Goal: Information Seeking & Learning: Learn about a topic

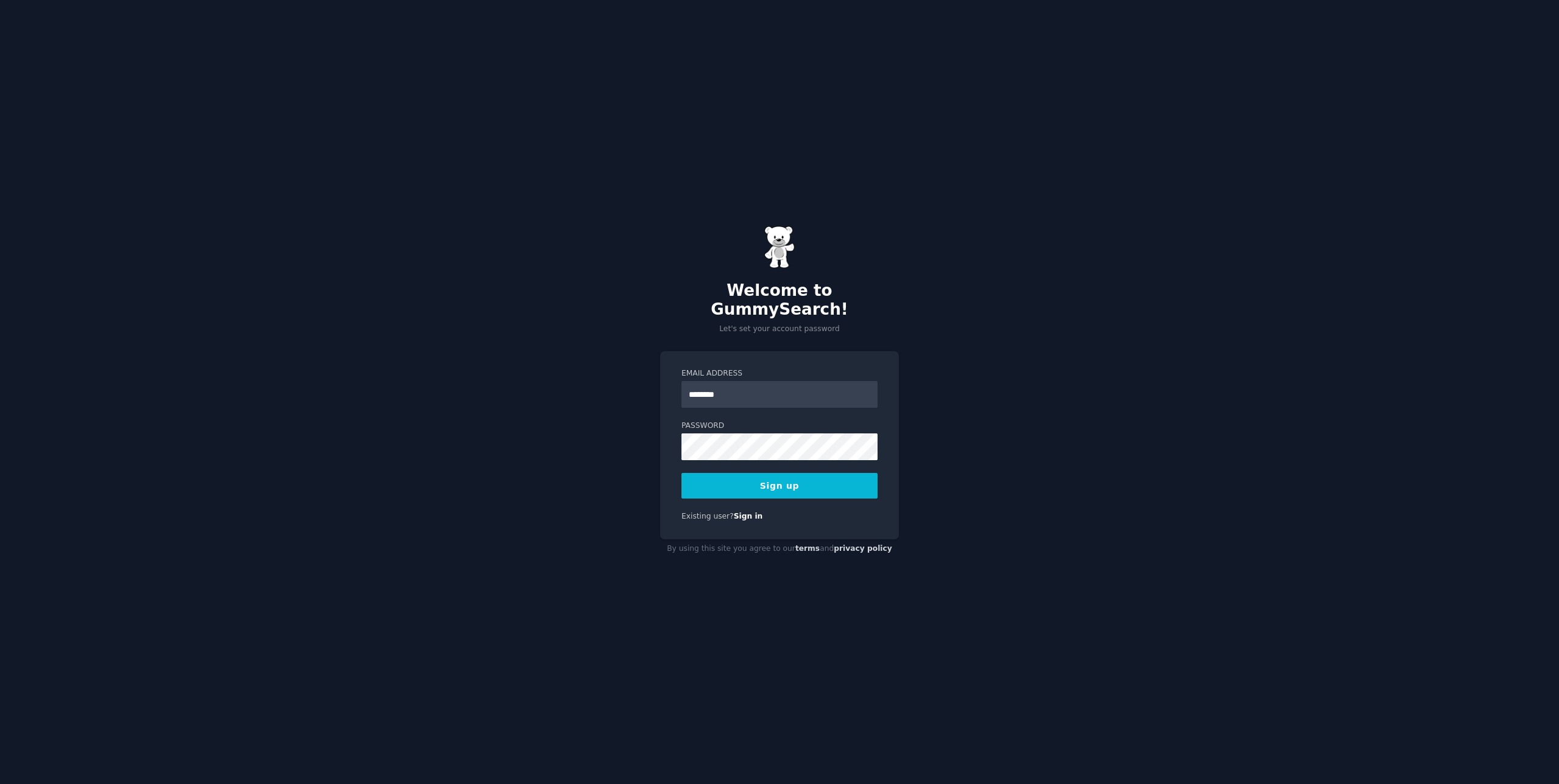
type input "*********"
click at [798, 388] on input "**********" at bounding box center [779, 394] width 196 height 27
type input "**********"
click at [785, 475] on button "Sign up" at bounding box center [779, 486] width 196 height 26
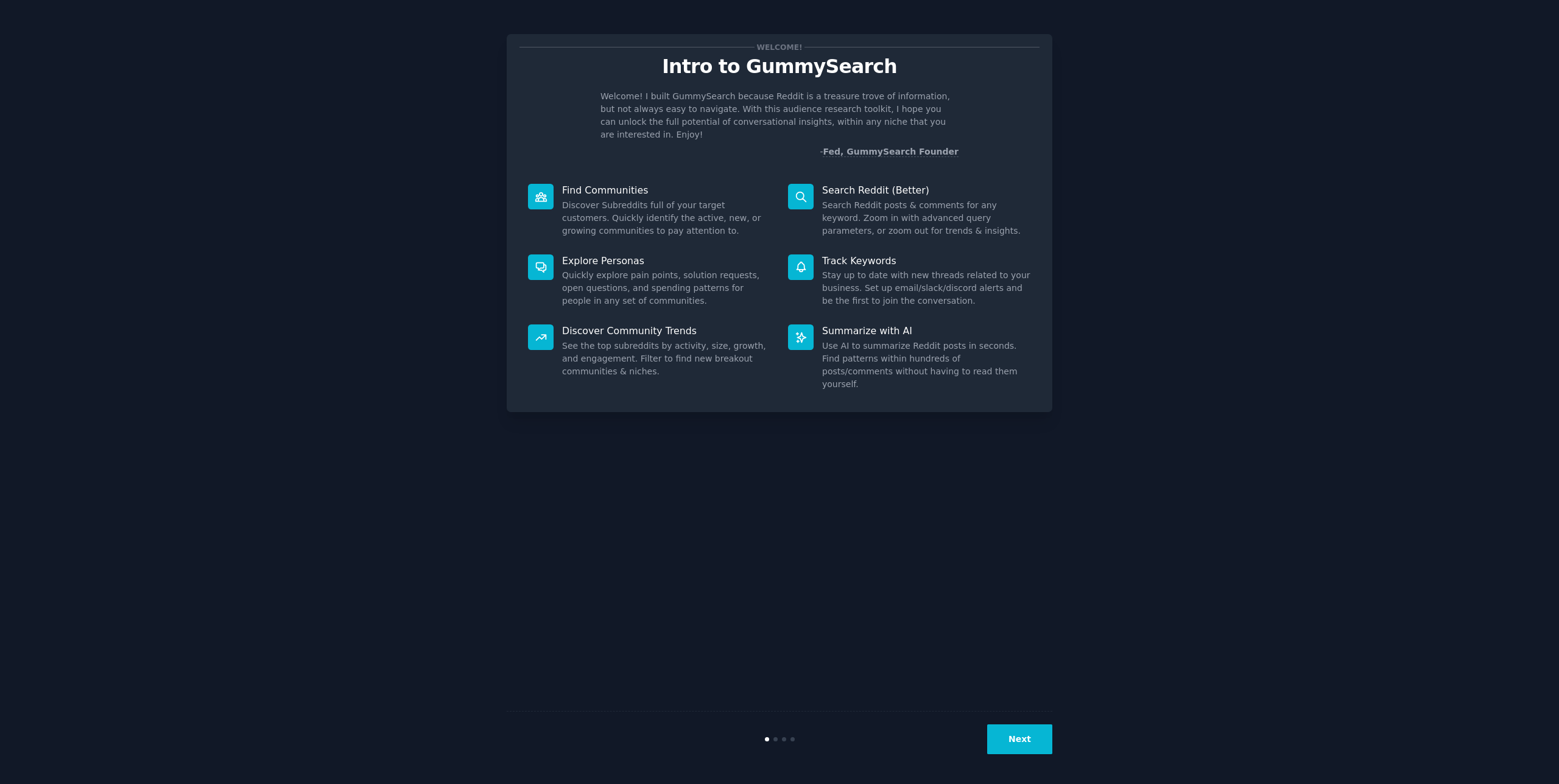
click at [1028, 745] on button "Next" at bounding box center [1020, 739] width 65 height 30
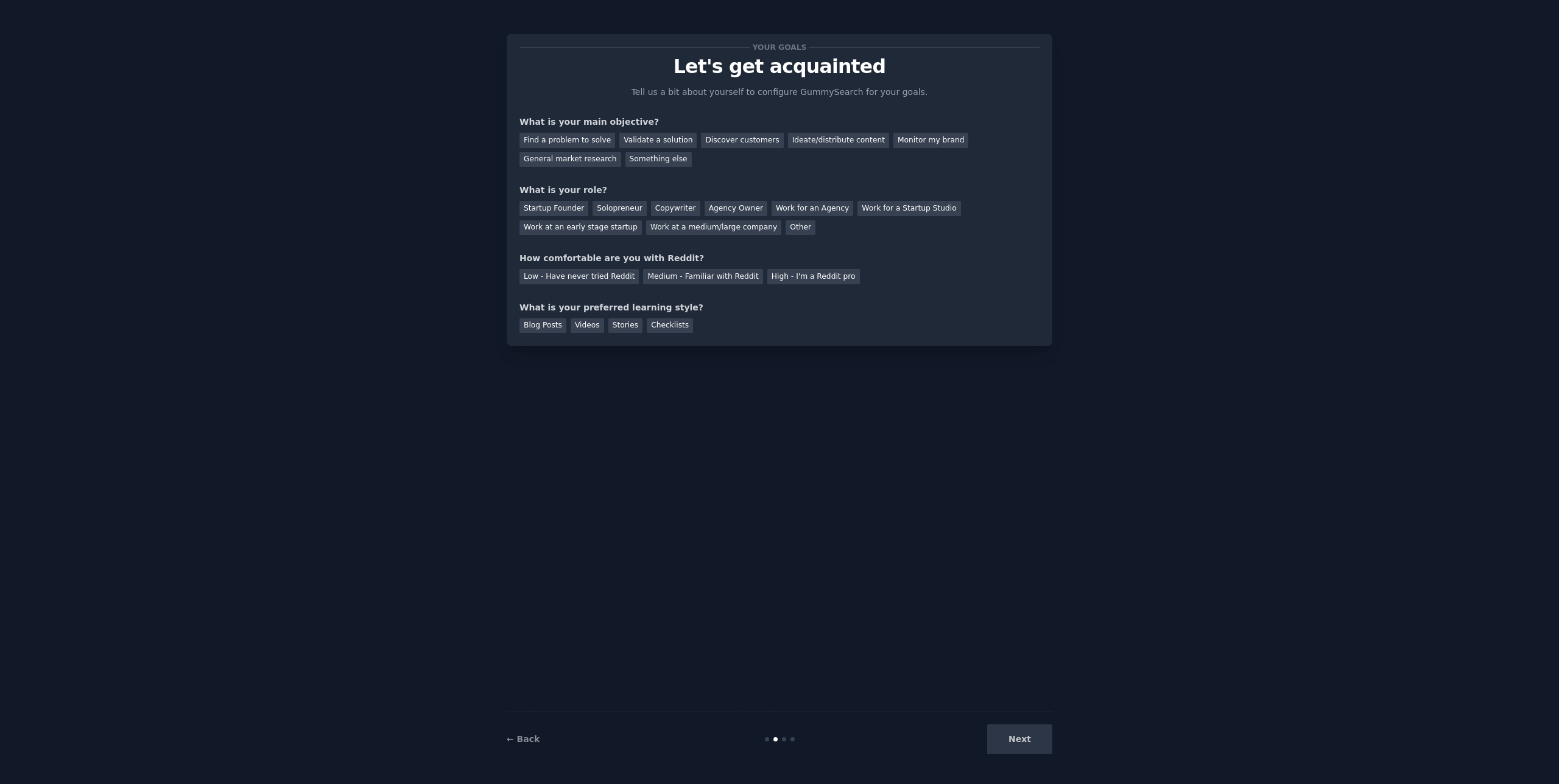
click at [1029, 744] on div "Next" at bounding box center [961, 739] width 182 height 30
click at [561, 138] on div "Find a problem to solve" at bounding box center [567, 140] width 96 height 15
click at [643, 136] on div "Validate a solution" at bounding box center [658, 140] width 77 height 15
click at [602, 136] on div "Find a problem to solve" at bounding box center [567, 140] width 96 height 15
click at [629, 209] on div "Solopreneur" at bounding box center [619, 208] width 54 height 15
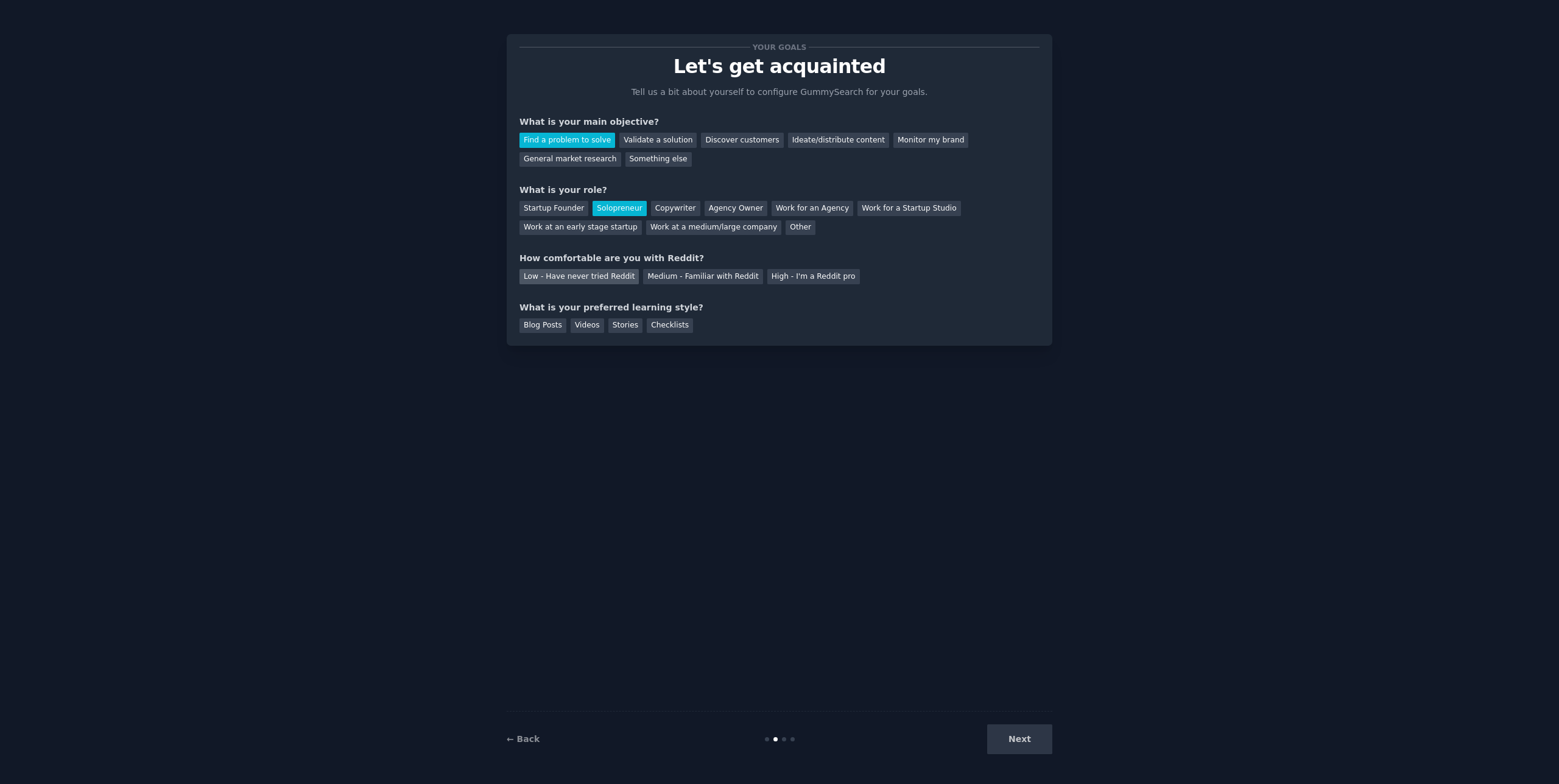
click at [603, 277] on div "Low - Have never tried Reddit" at bounding box center [579, 276] width 119 height 15
click at [669, 327] on div "Checklists" at bounding box center [669, 326] width 46 height 15
click at [630, 330] on div "Stories" at bounding box center [625, 326] width 34 height 15
click at [1001, 744] on button "Next" at bounding box center [1020, 739] width 65 height 30
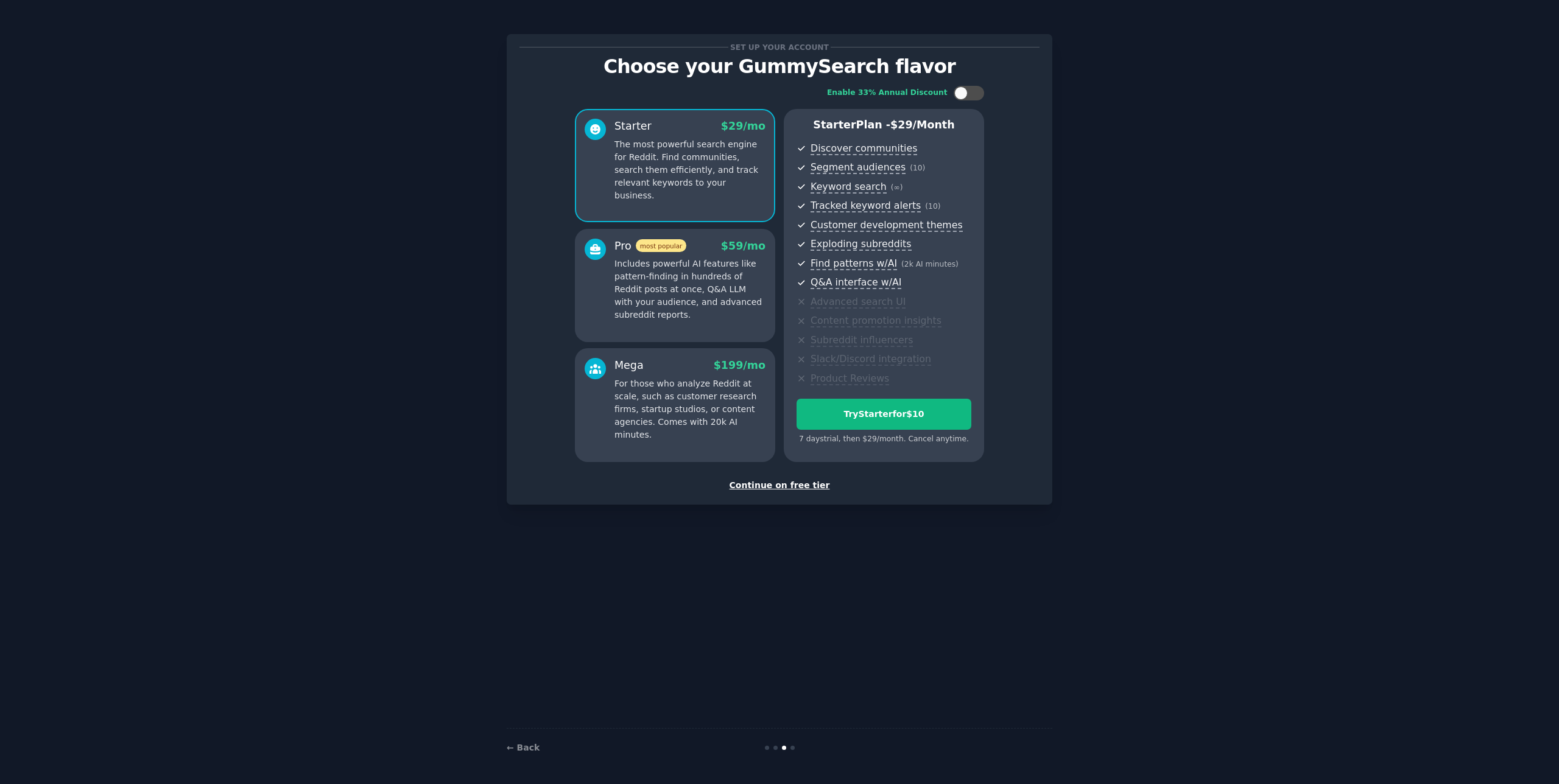
click at [805, 485] on div "Continue on free tier" at bounding box center [779, 485] width 520 height 13
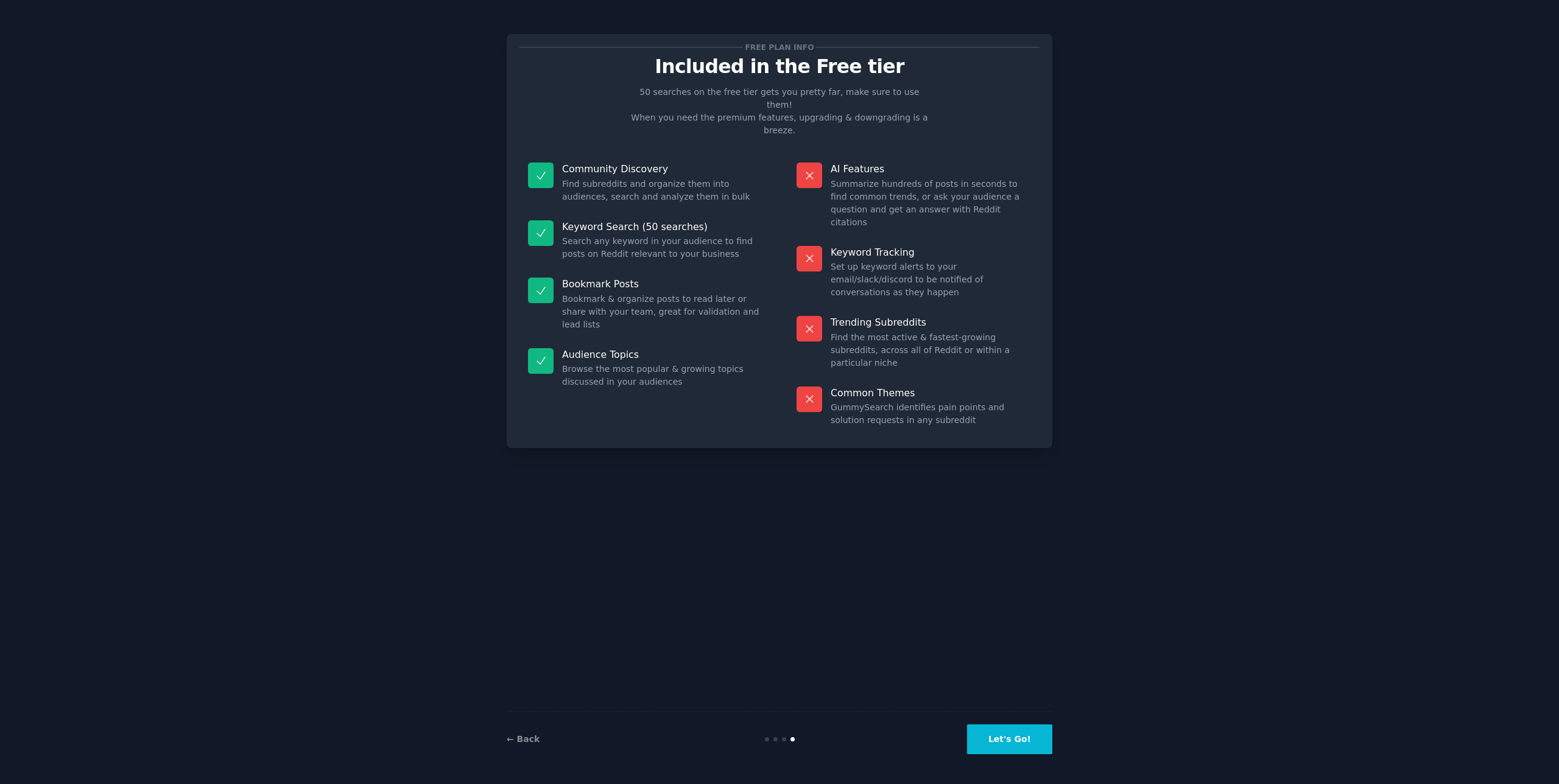
click at [1025, 731] on button "Let's Go!" at bounding box center [1010, 739] width 85 height 30
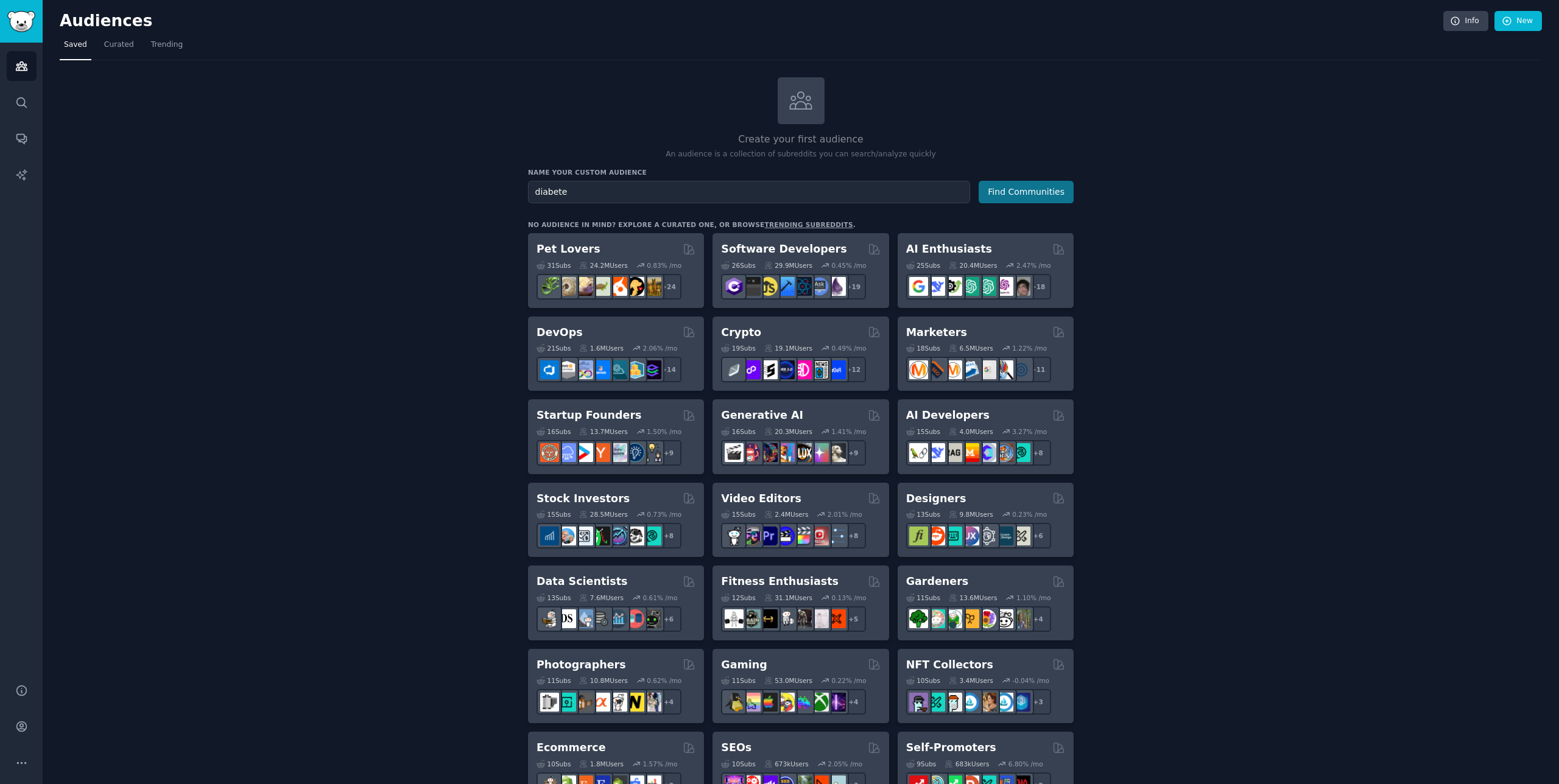
type input "diabete"
click at [1014, 189] on button "Find Communities" at bounding box center [1026, 192] width 95 height 23
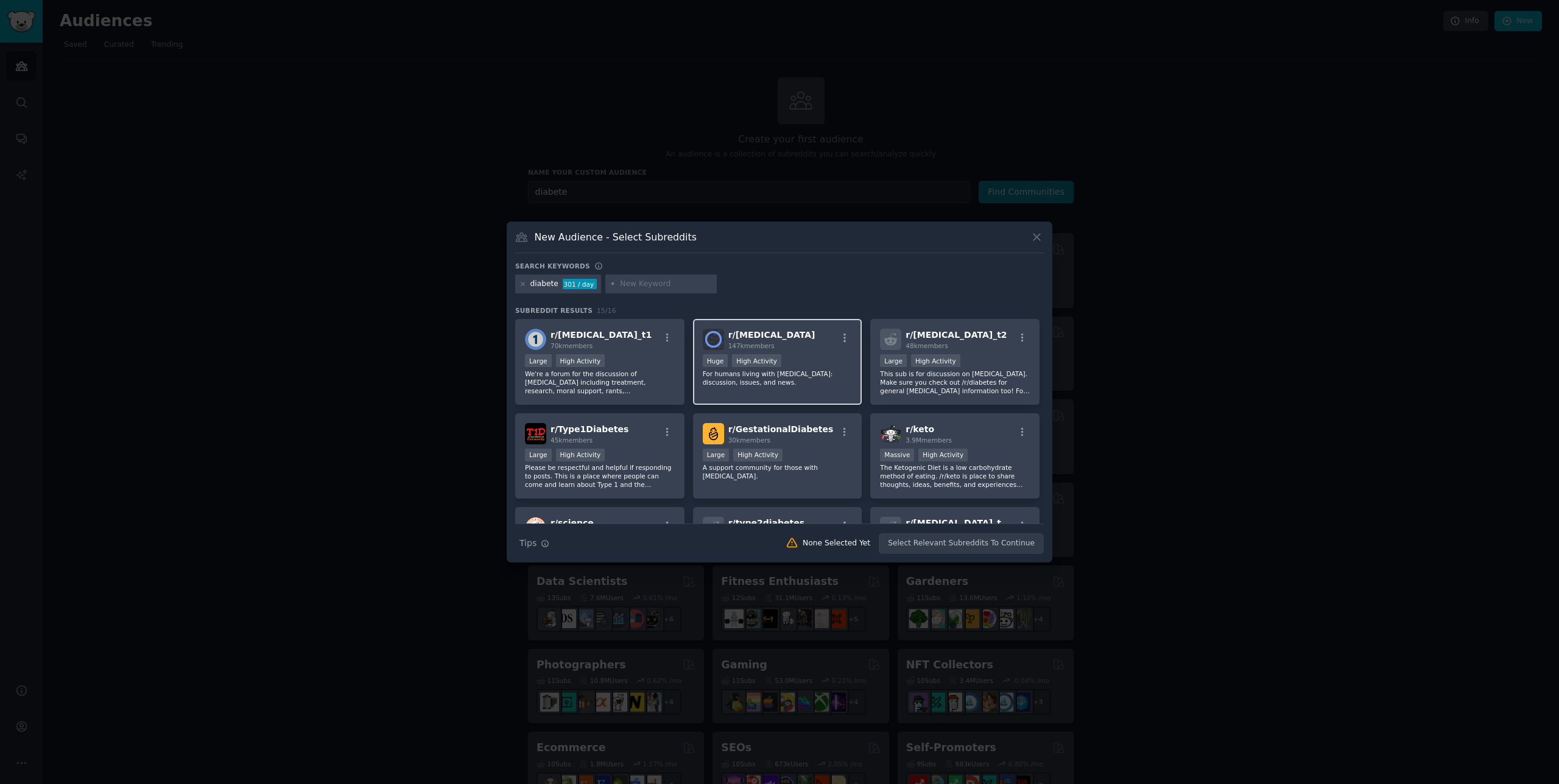
click at [746, 394] on div "r/ diabetes 147k members >= 80th percentile for submissions / day Huge High Act…" at bounding box center [777, 362] width 170 height 86
click at [667, 387] on p "We're a forum for the discussion of Type 1 diabetes including treatment, resear…" at bounding box center [600, 382] width 150 height 26
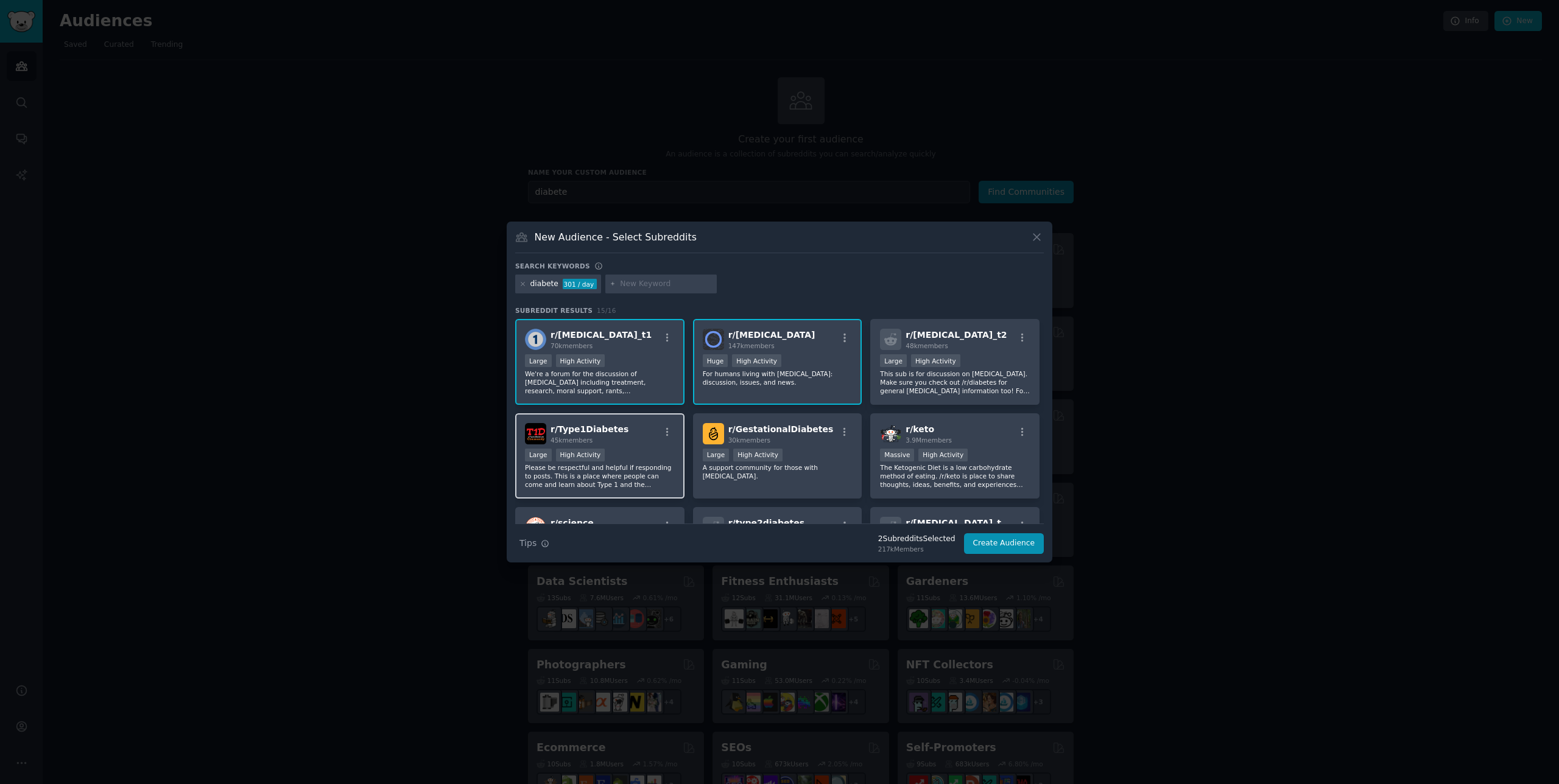
click at [651, 483] on p "Please be respectful and helpful if responding to posts. This is a place where …" at bounding box center [600, 476] width 150 height 26
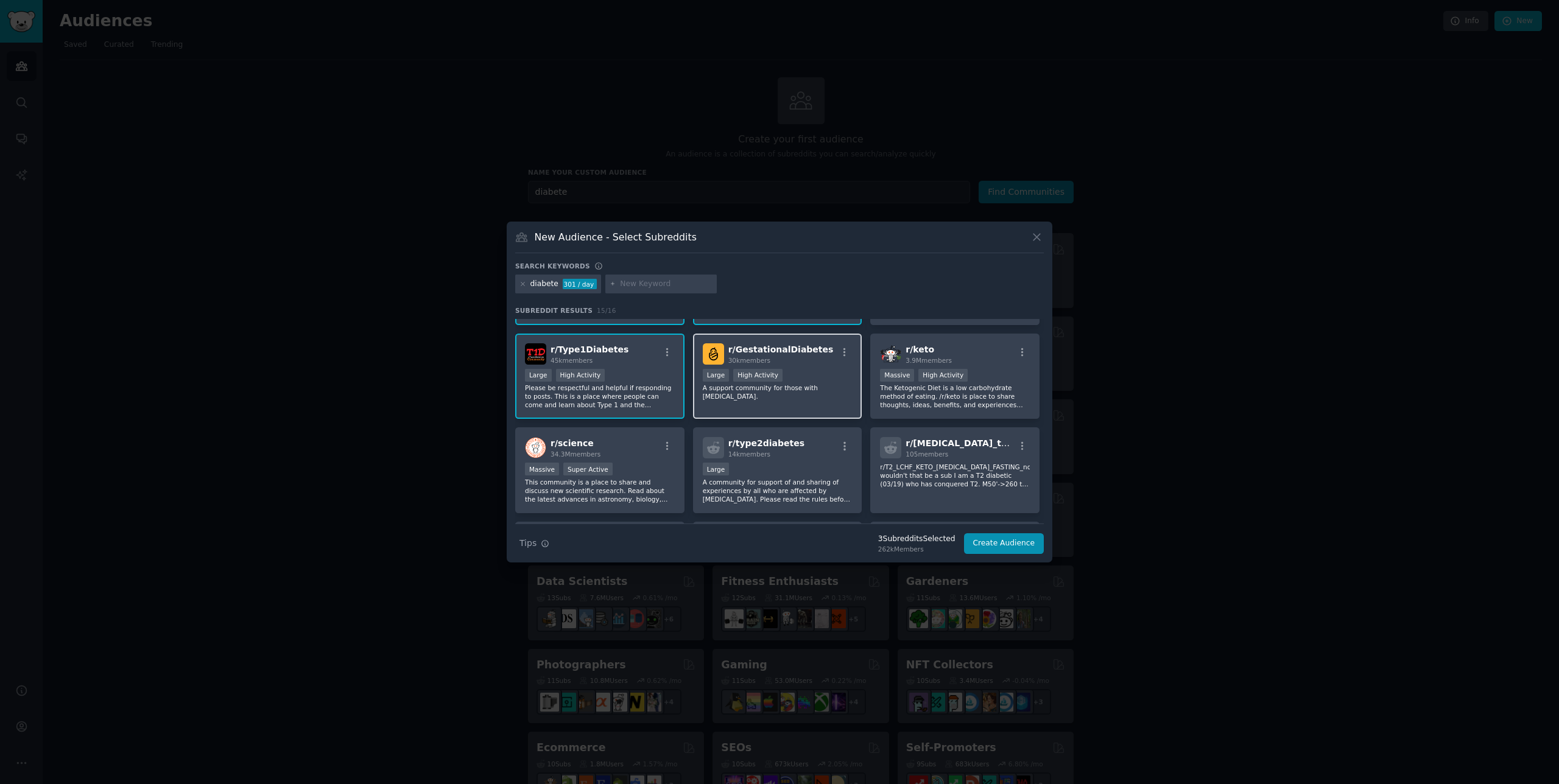
scroll to position [88, 0]
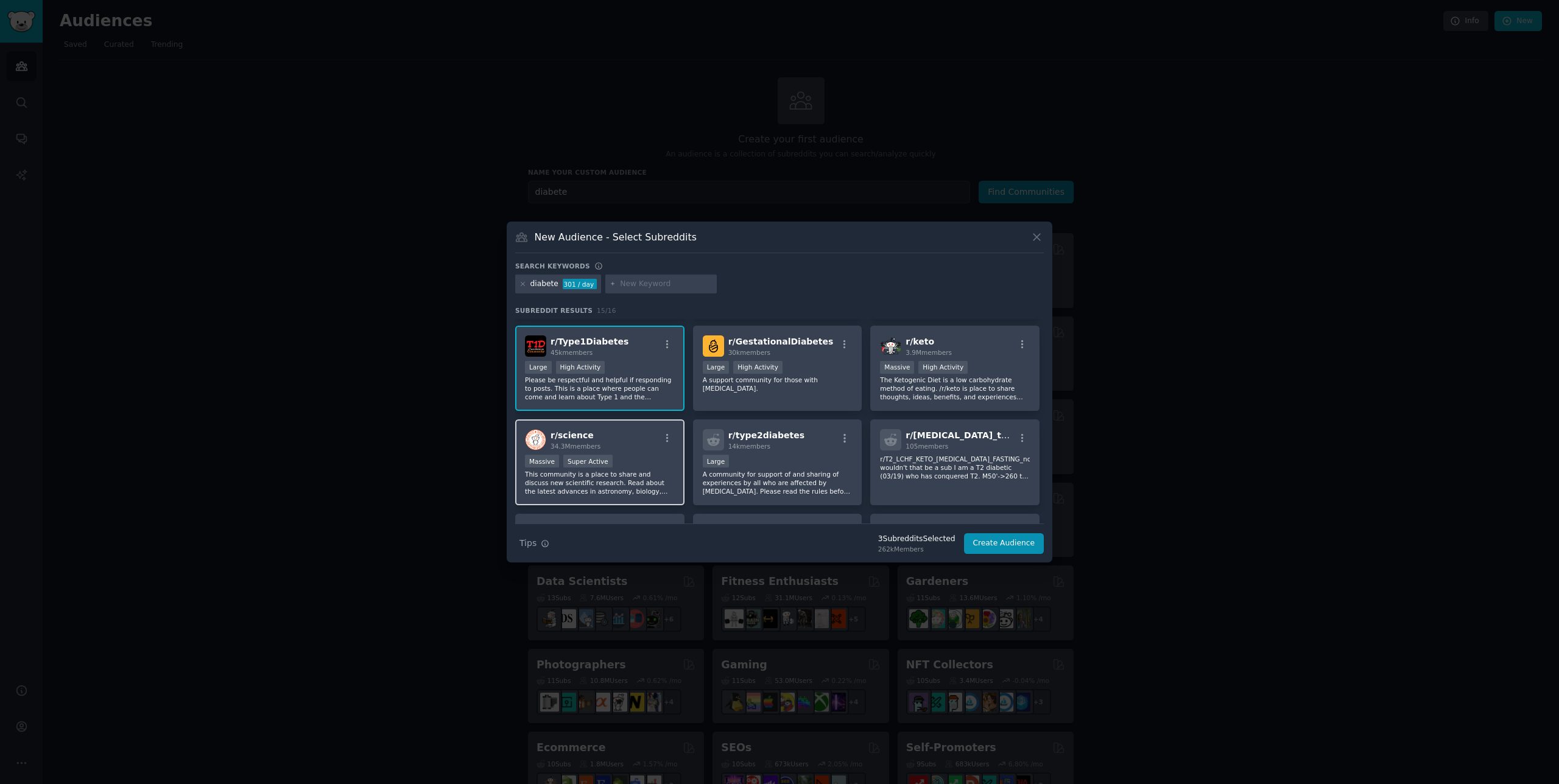
click at [632, 482] on p "This community is a place to share and discuss new scientific research. Read ab…" at bounding box center [600, 482] width 150 height 26
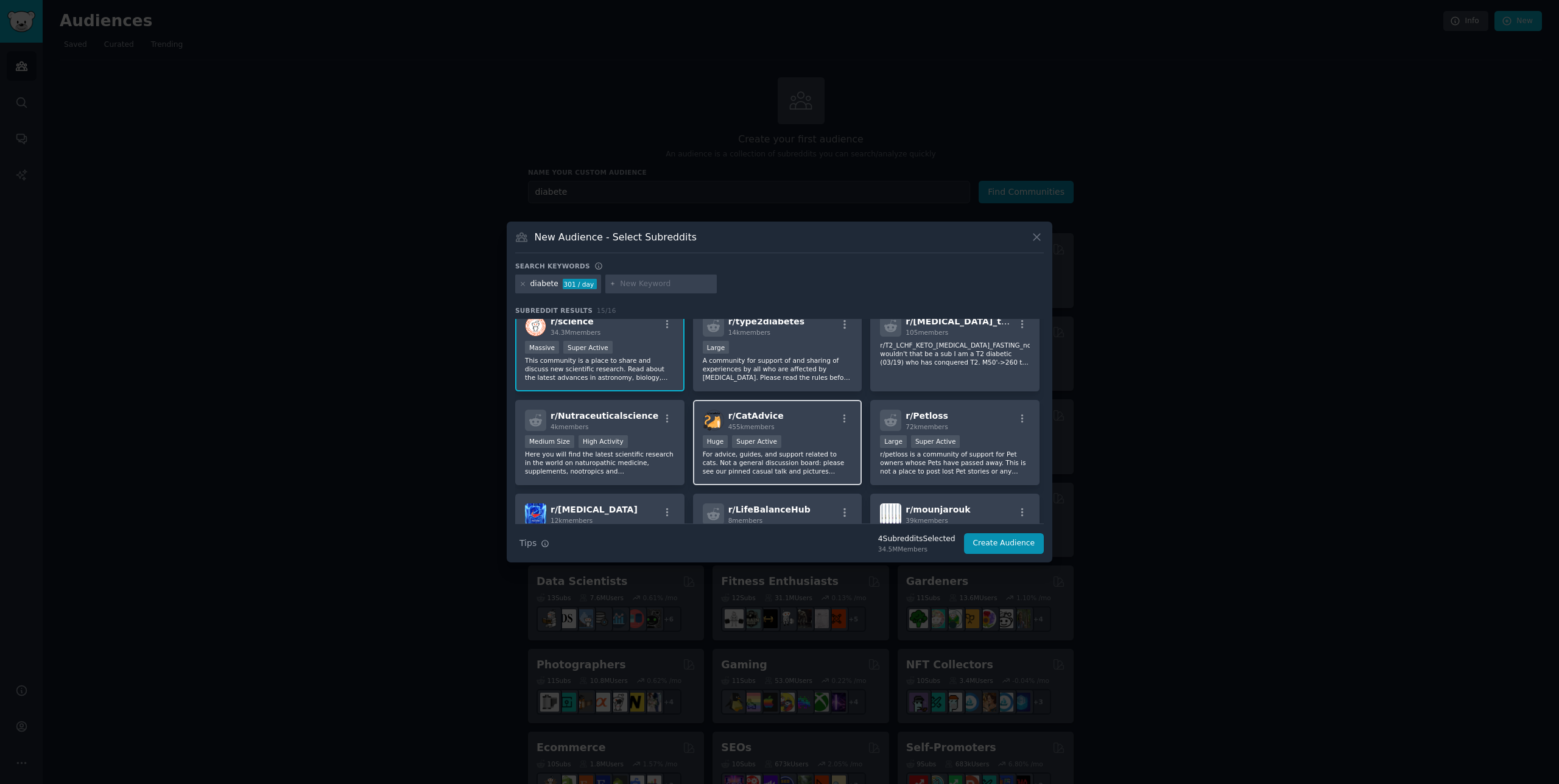
scroll to position [199, 0]
click at [626, 358] on div "Massive Super Active" at bounding box center [600, 351] width 150 height 15
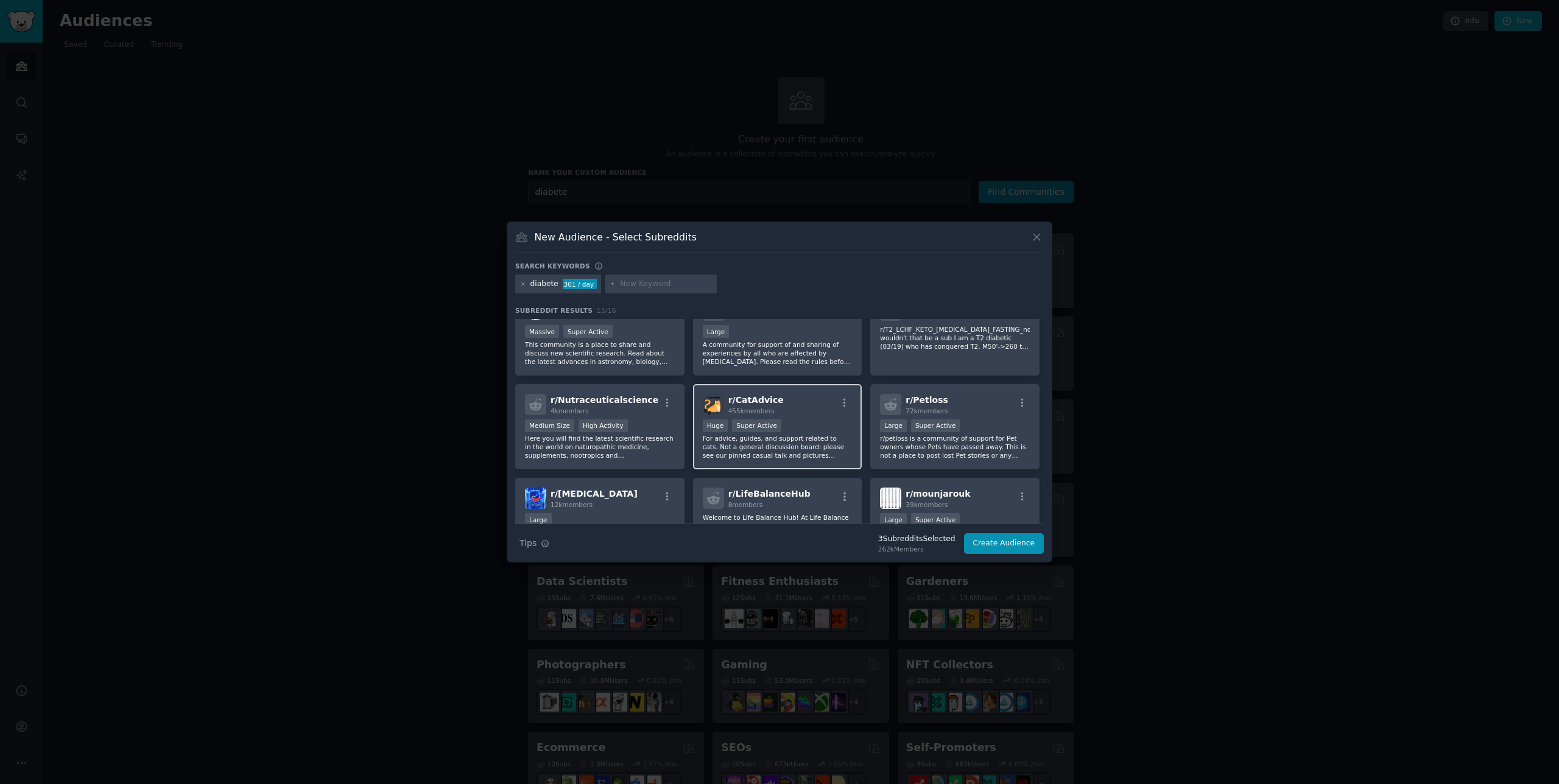
scroll to position [228, 0]
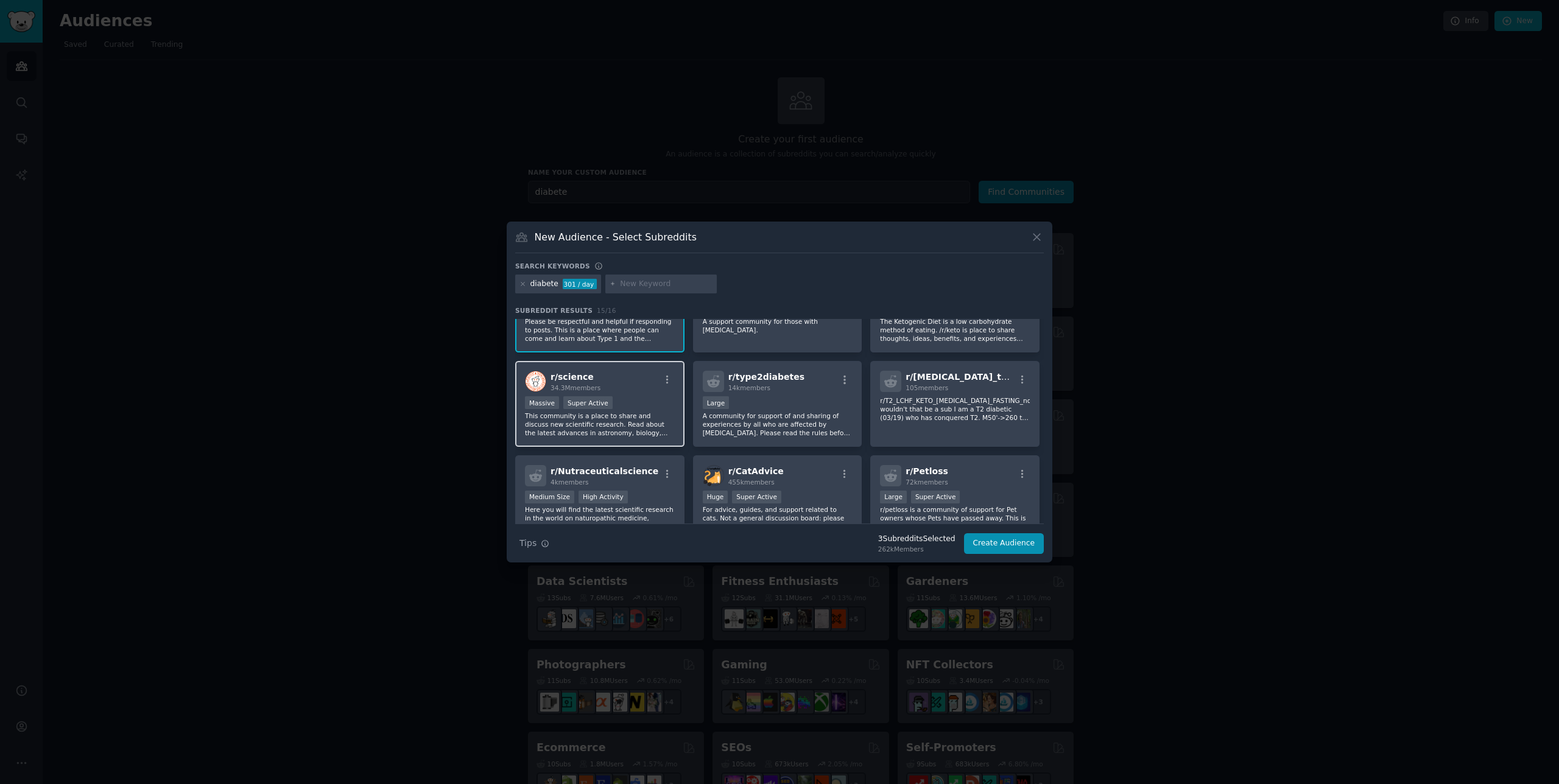
click at [652, 414] on p "This community is a place to share and discuss new scientific research. Read ab…" at bounding box center [600, 424] width 150 height 26
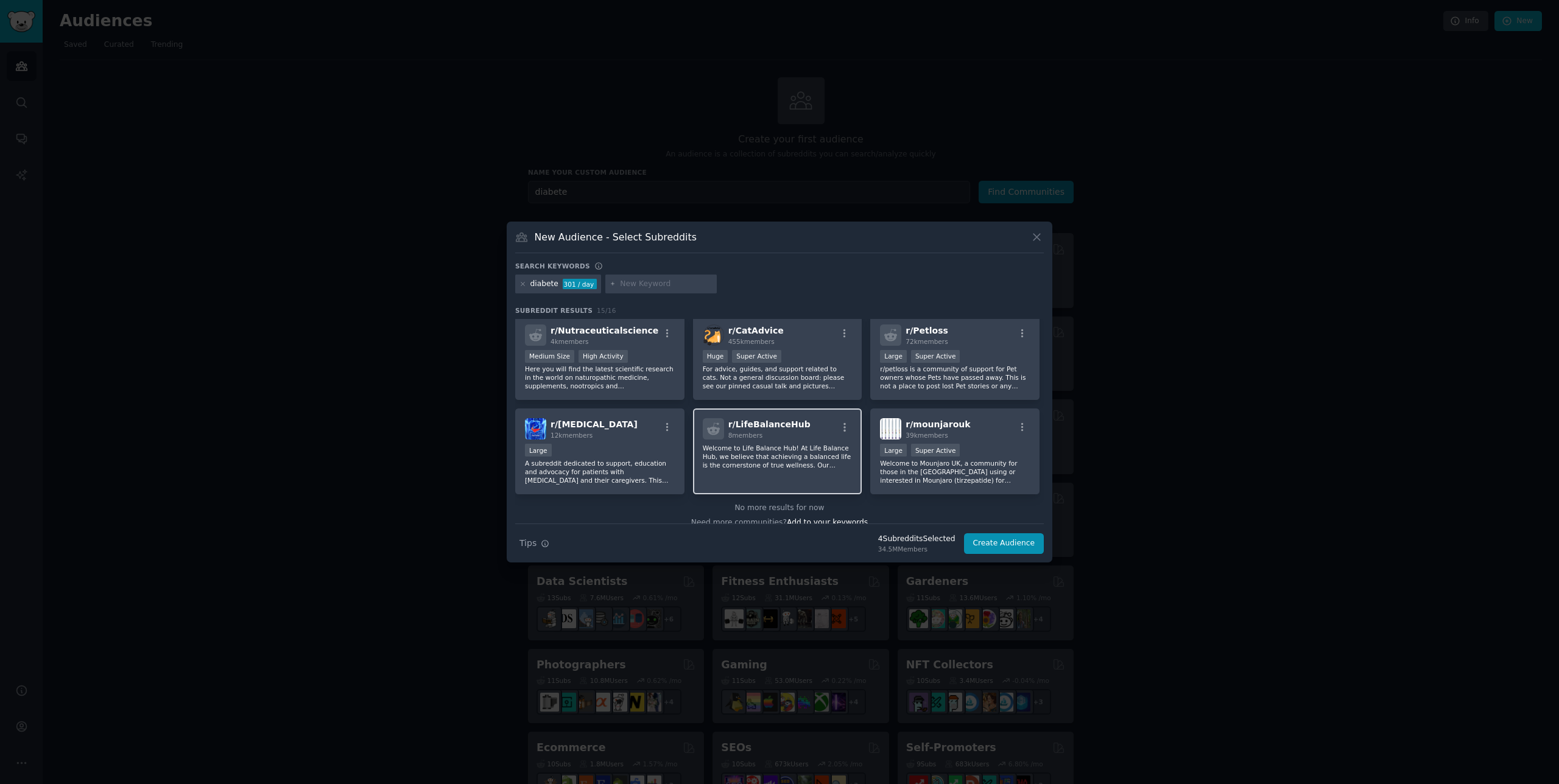
scroll to position [300, 0]
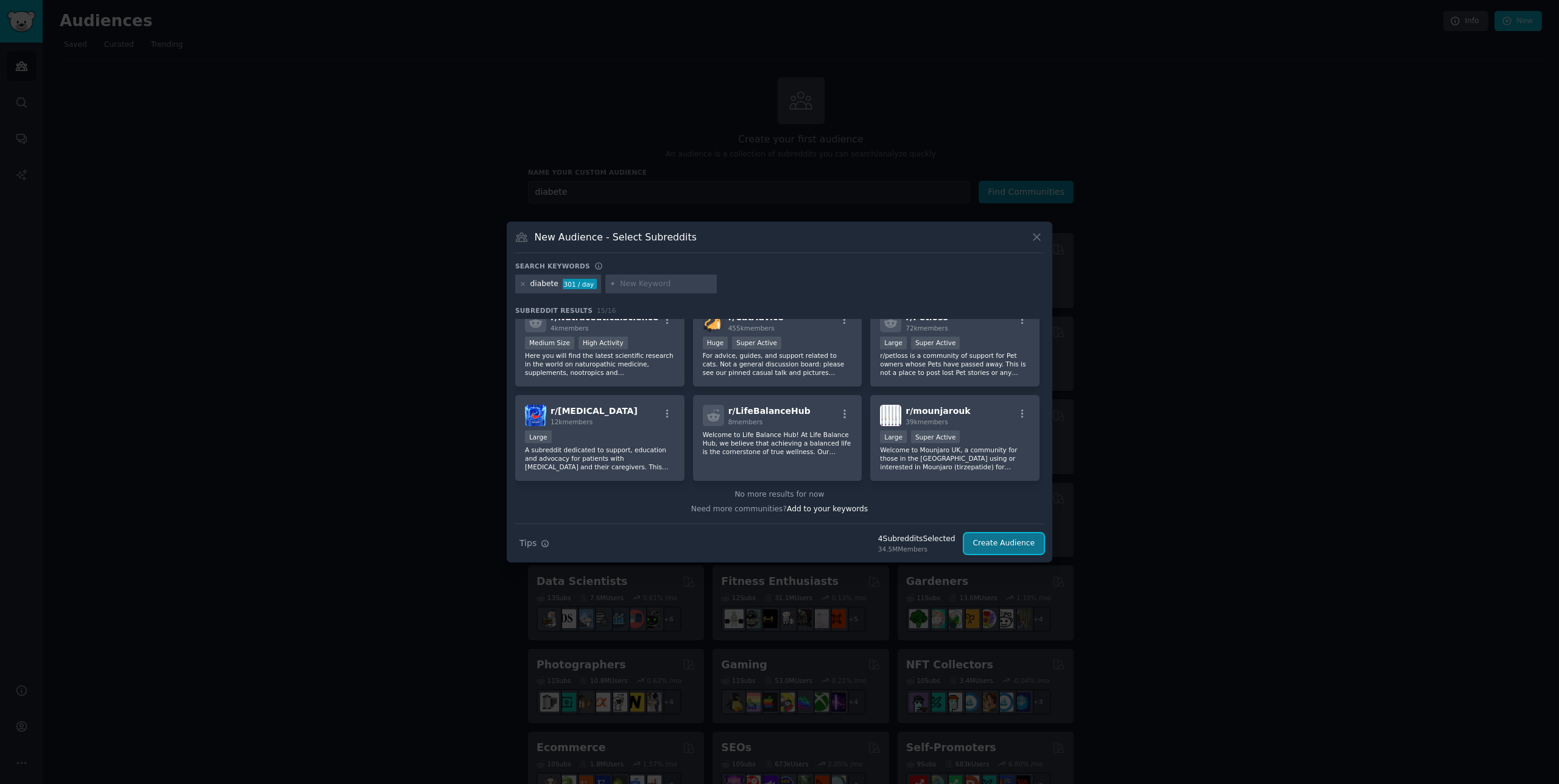
click at [1003, 547] on button "Create Audience" at bounding box center [1003, 543] width 80 height 21
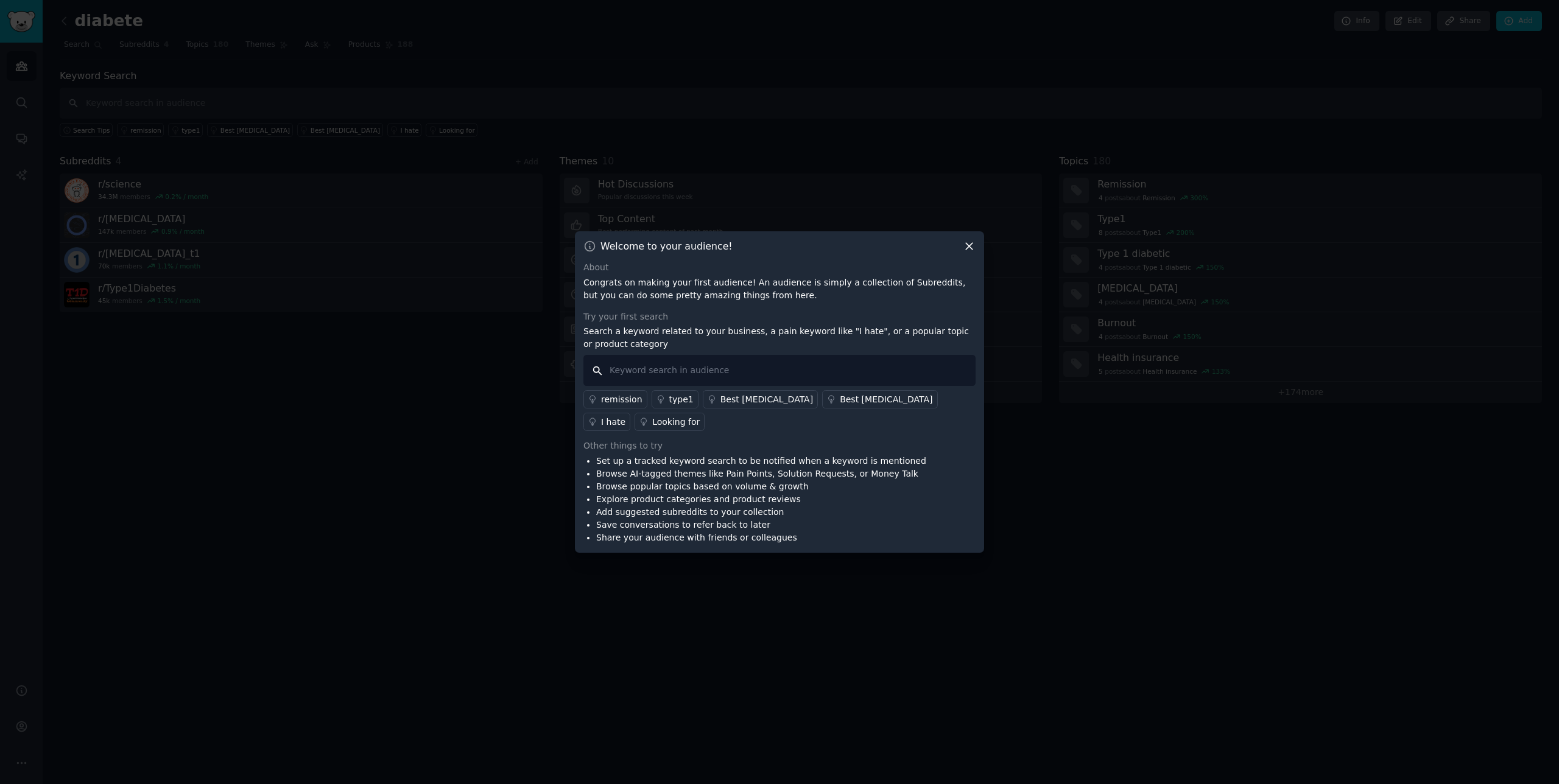
click at [761, 380] on input "text" at bounding box center [779, 370] width 392 height 31
type input "ai"
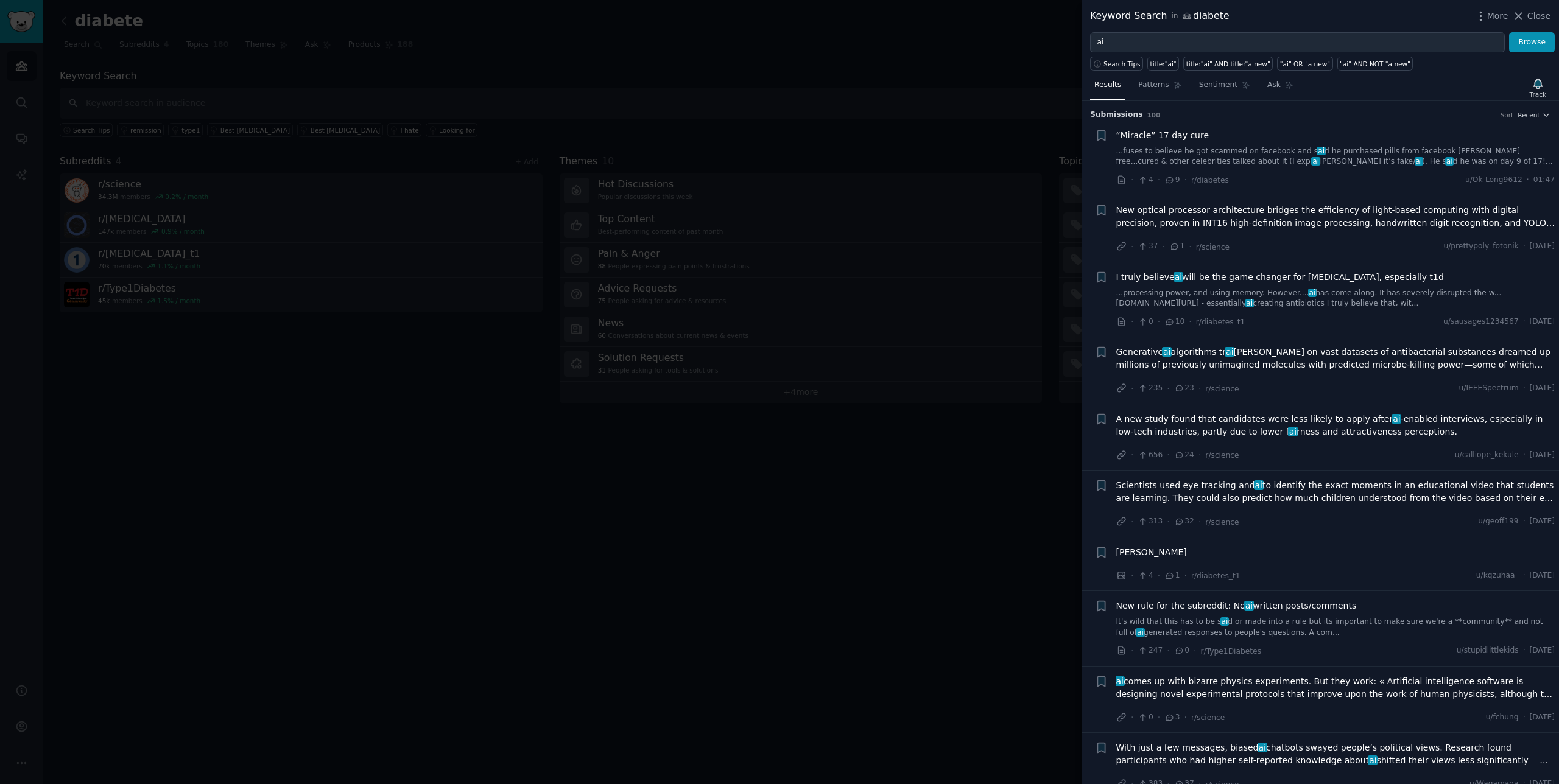
click at [952, 386] on div at bounding box center [779, 392] width 1559 height 784
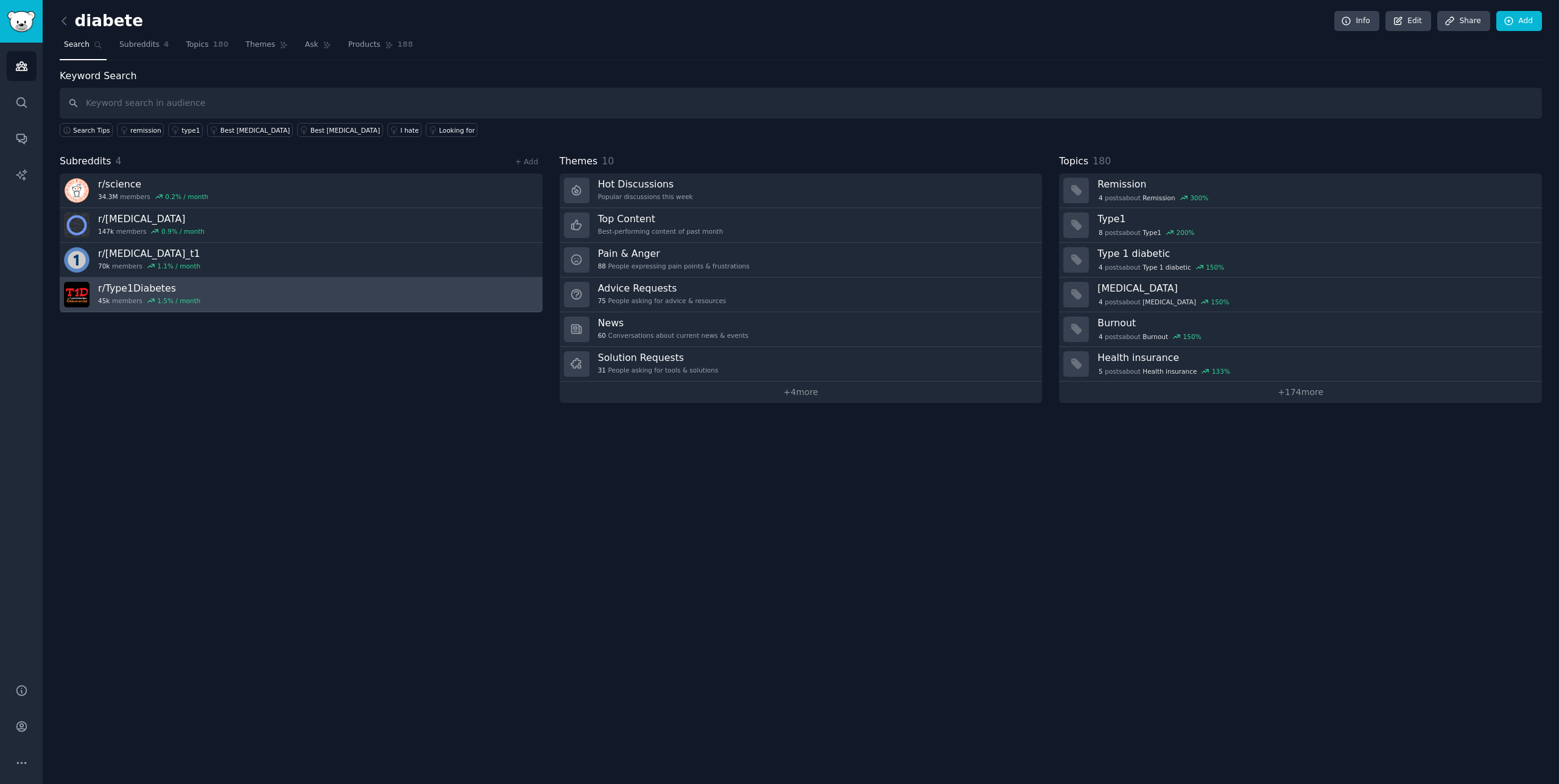
click at [221, 305] on link "r/ Type1Diabetes 45k members 1.5 % / month" at bounding box center [301, 294] width 483 height 35
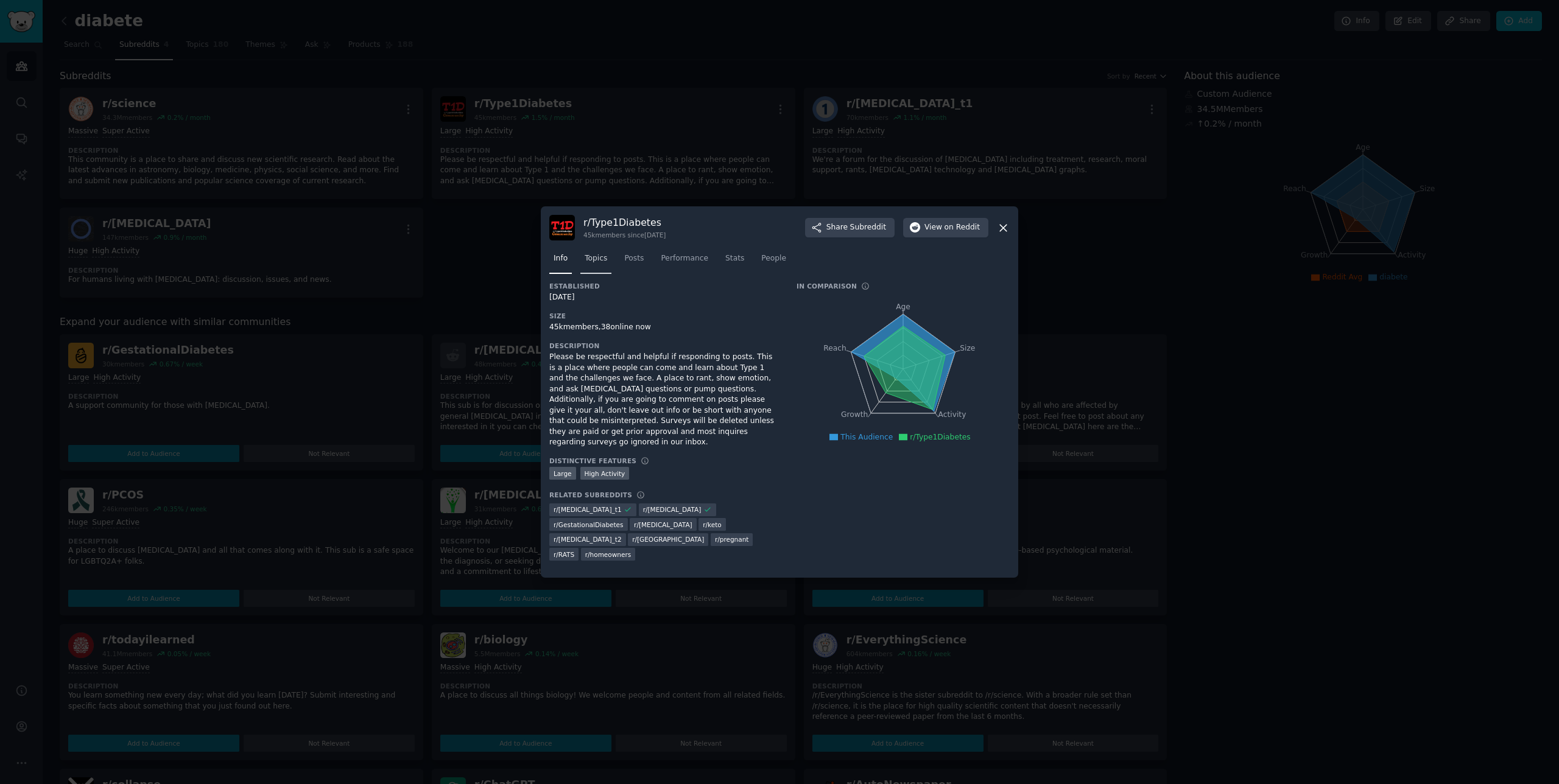
click at [600, 264] on span "Topics" at bounding box center [596, 258] width 23 height 11
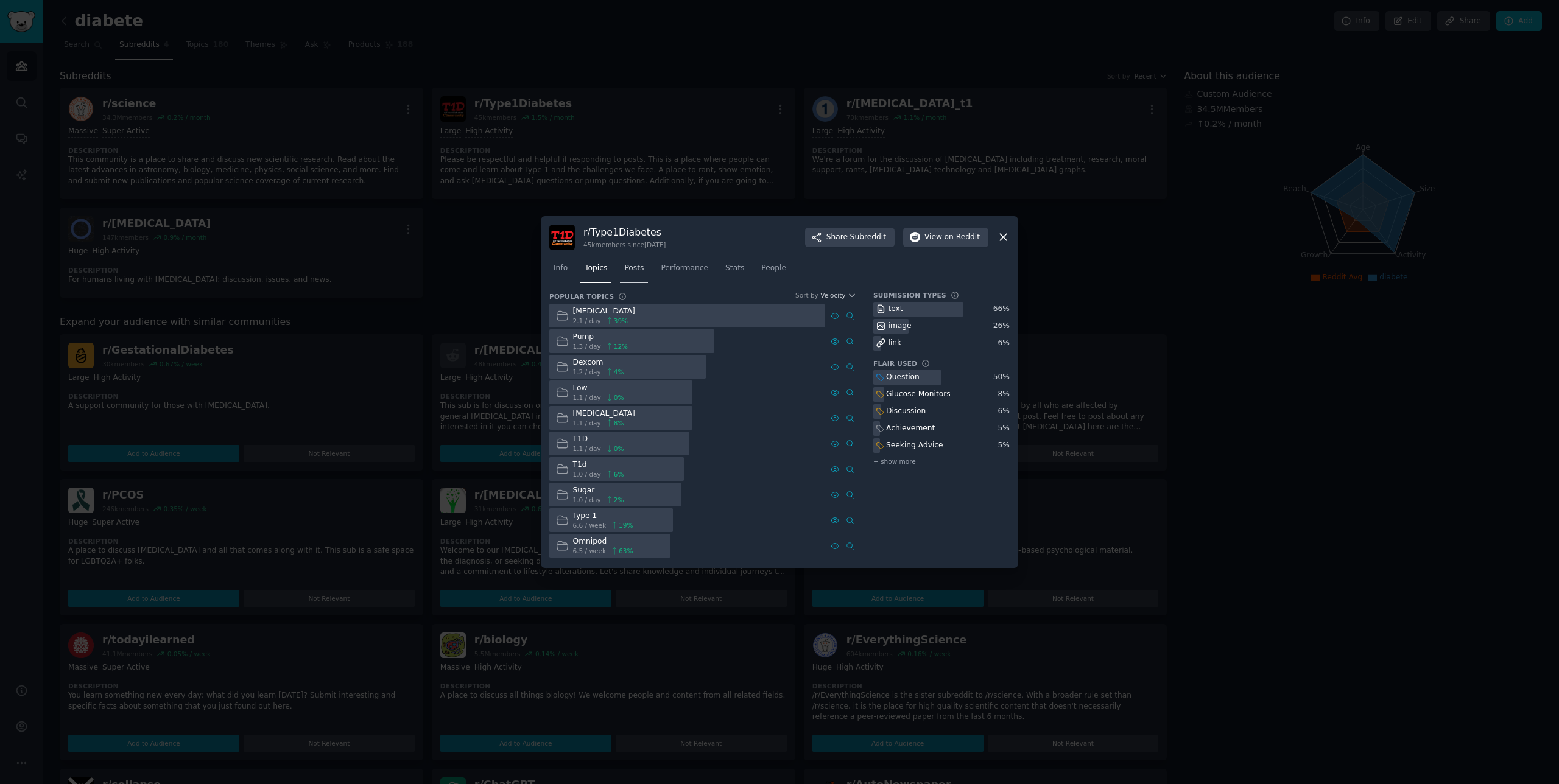
click at [639, 271] on span "Posts" at bounding box center [634, 268] width 19 height 11
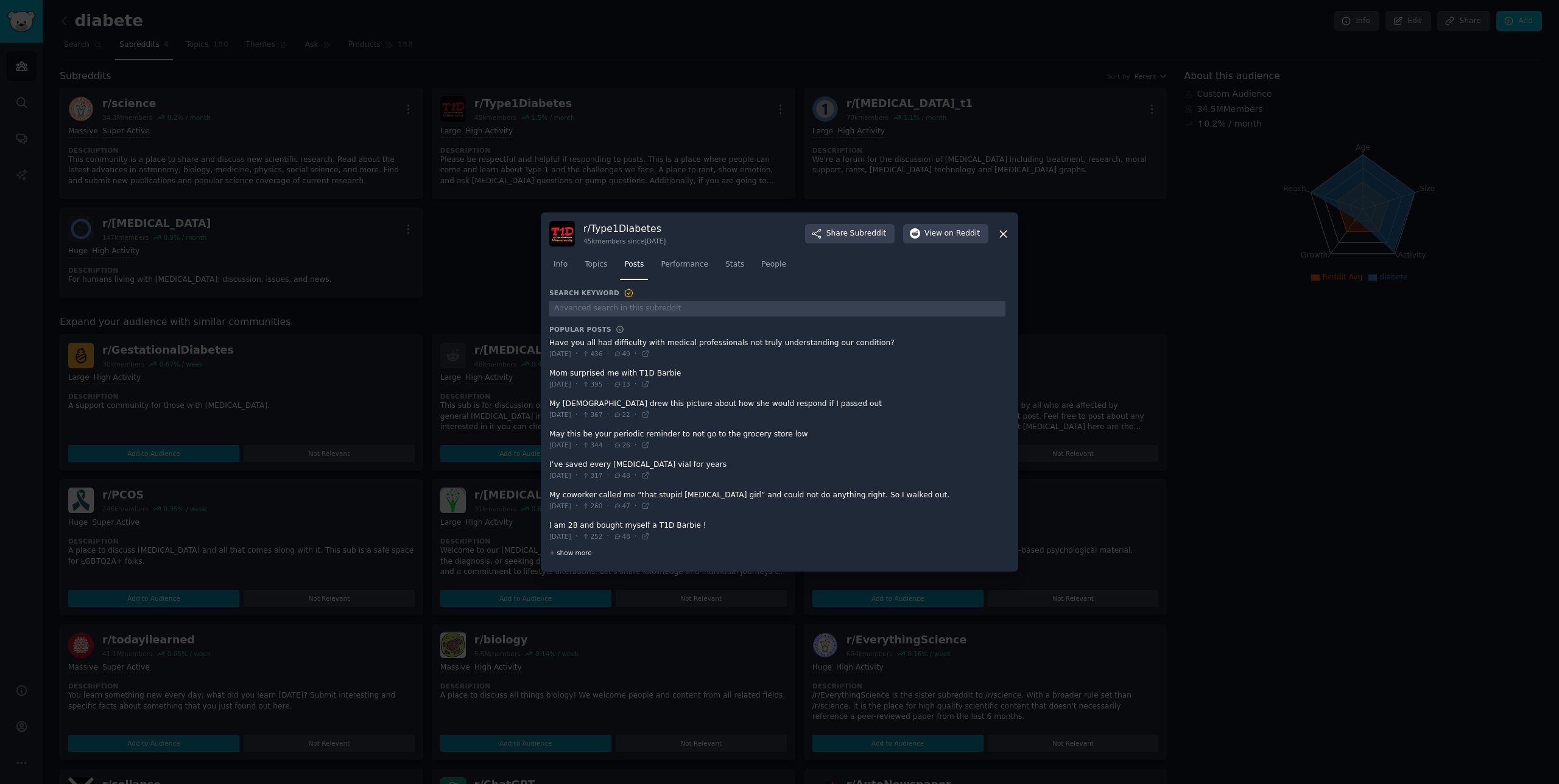
click at [585, 552] on span "+ show more" at bounding box center [571, 553] width 43 height 9
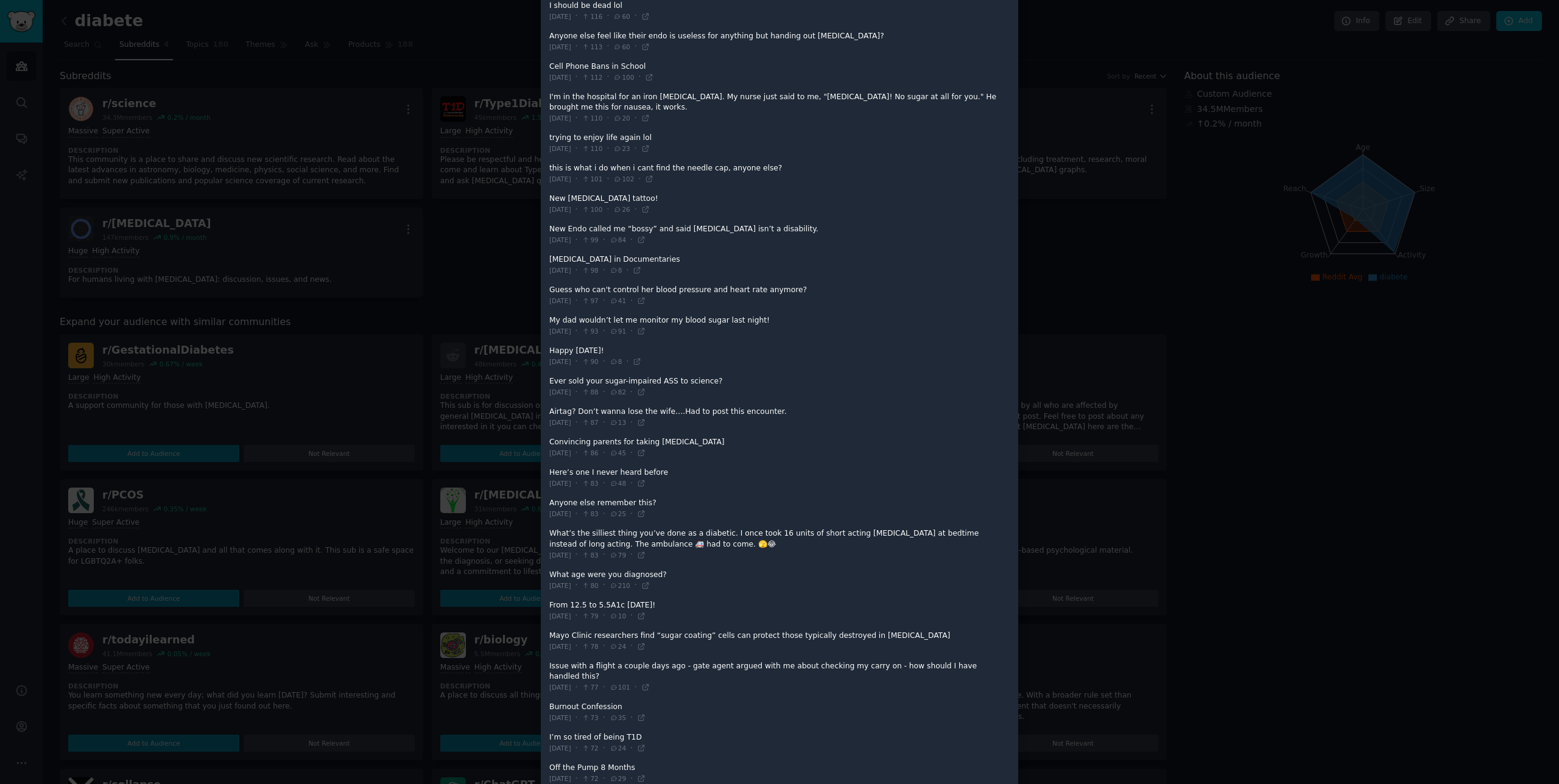
scroll to position [916, 0]
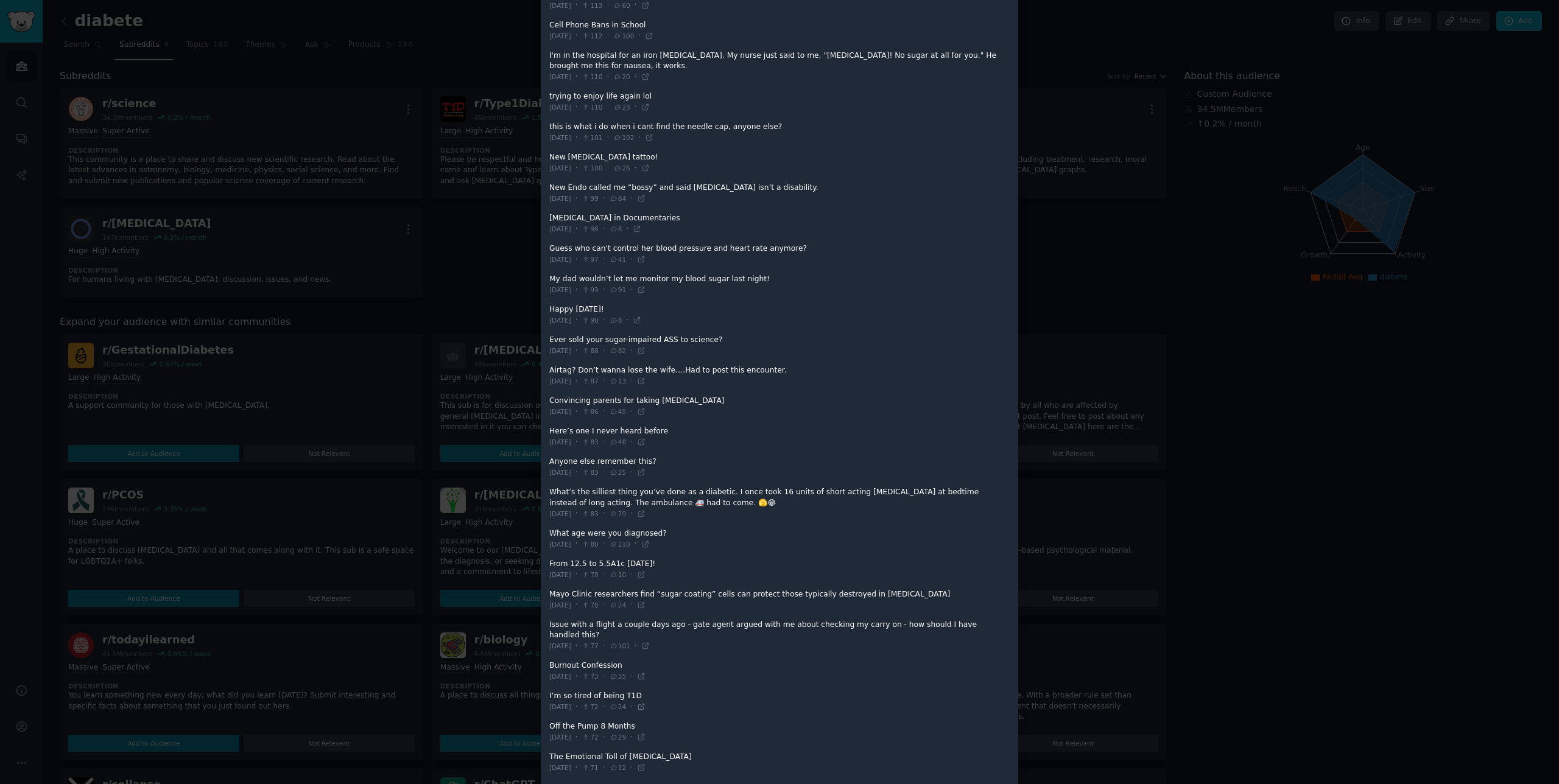
click at [646, 702] on icon at bounding box center [641, 707] width 9 height 9
click at [400, 342] on div at bounding box center [779, 392] width 1559 height 784
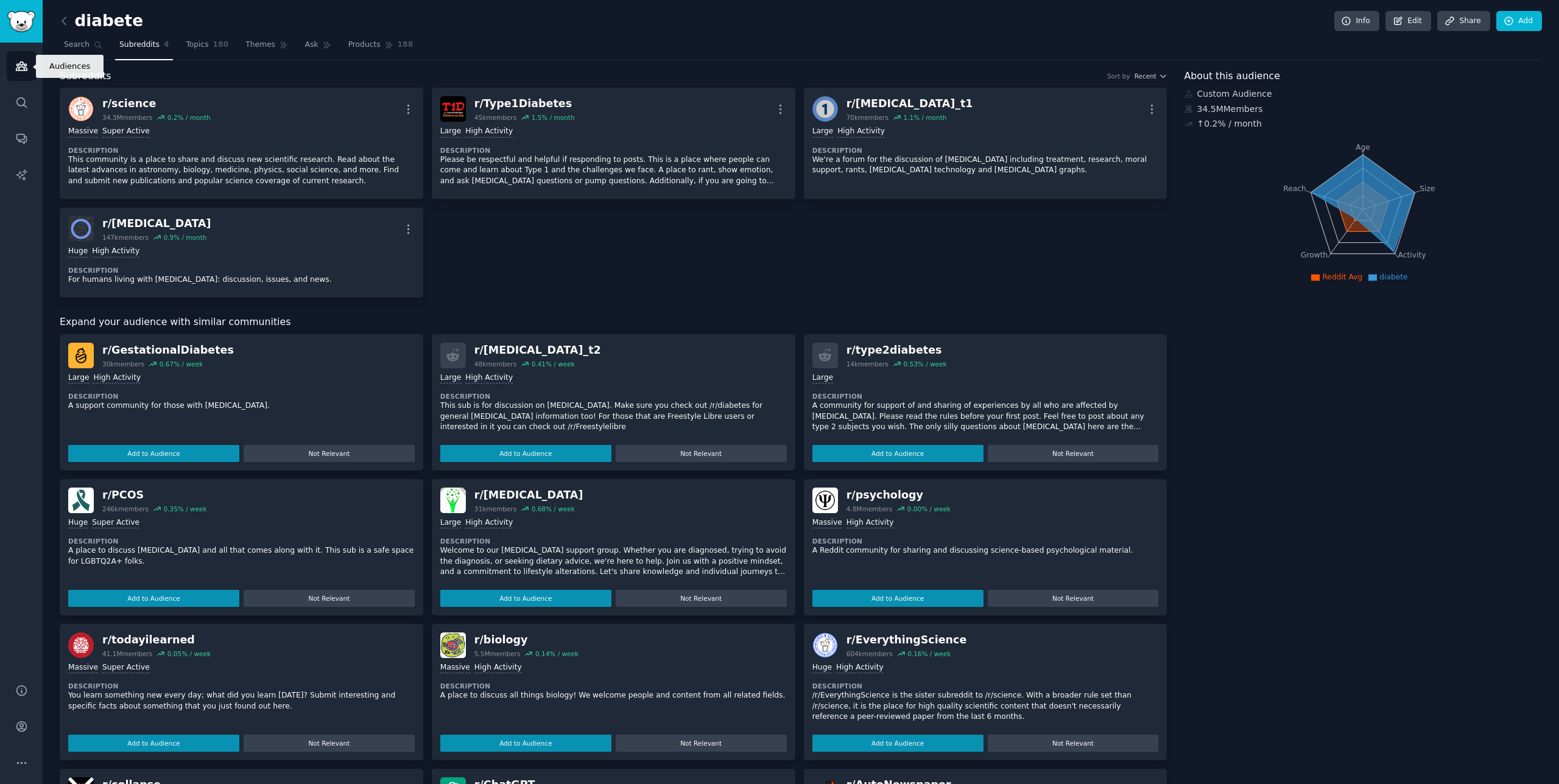
click at [31, 75] on link "Audiences" at bounding box center [21, 66] width 30 height 30
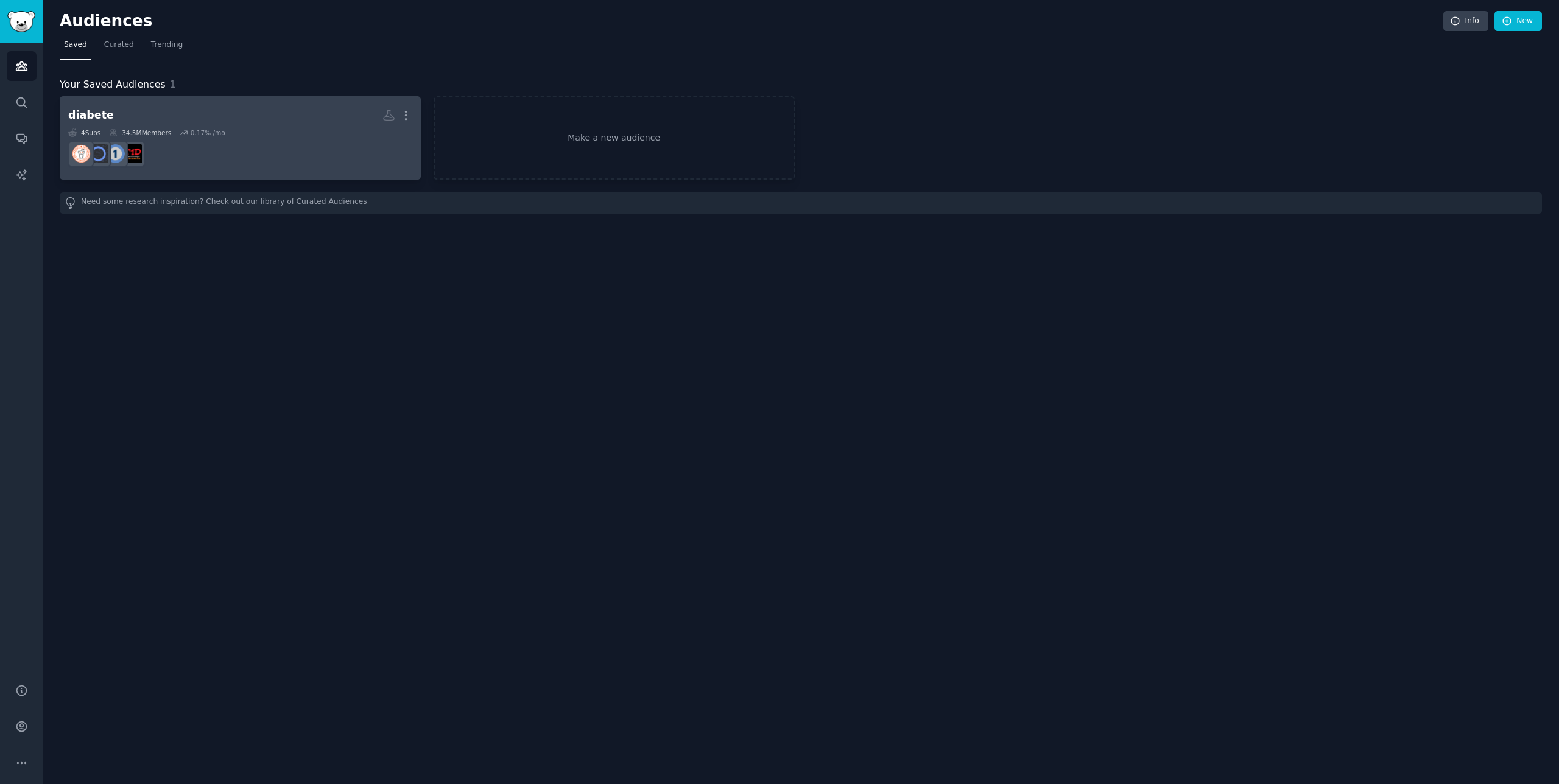
click at [172, 118] on h2 "diabete More" at bounding box center [240, 116] width 344 height 21
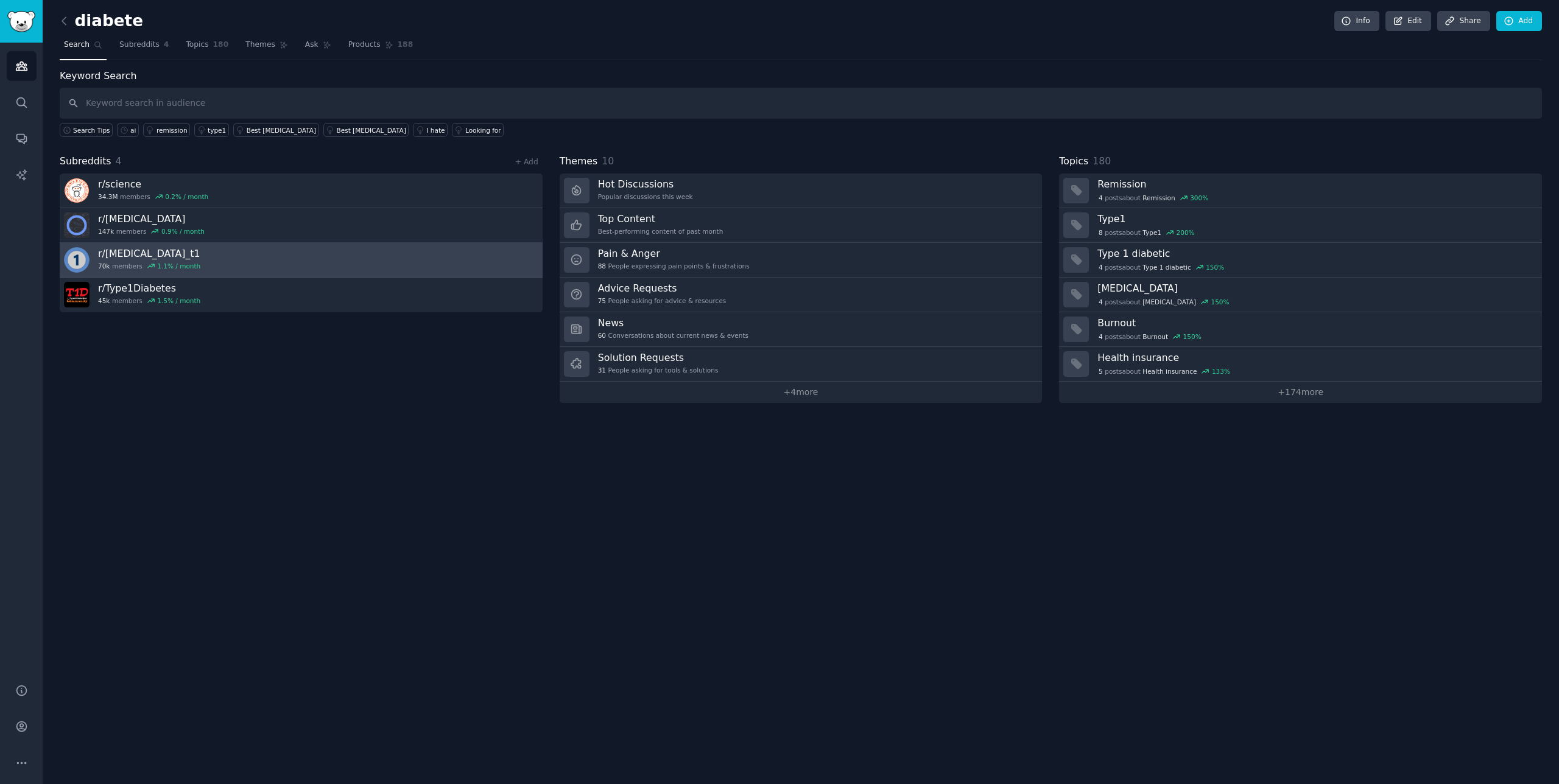
click at [248, 271] on link "r/ diabetes_t1 70k members 1.1 % / month" at bounding box center [301, 260] width 483 height 35
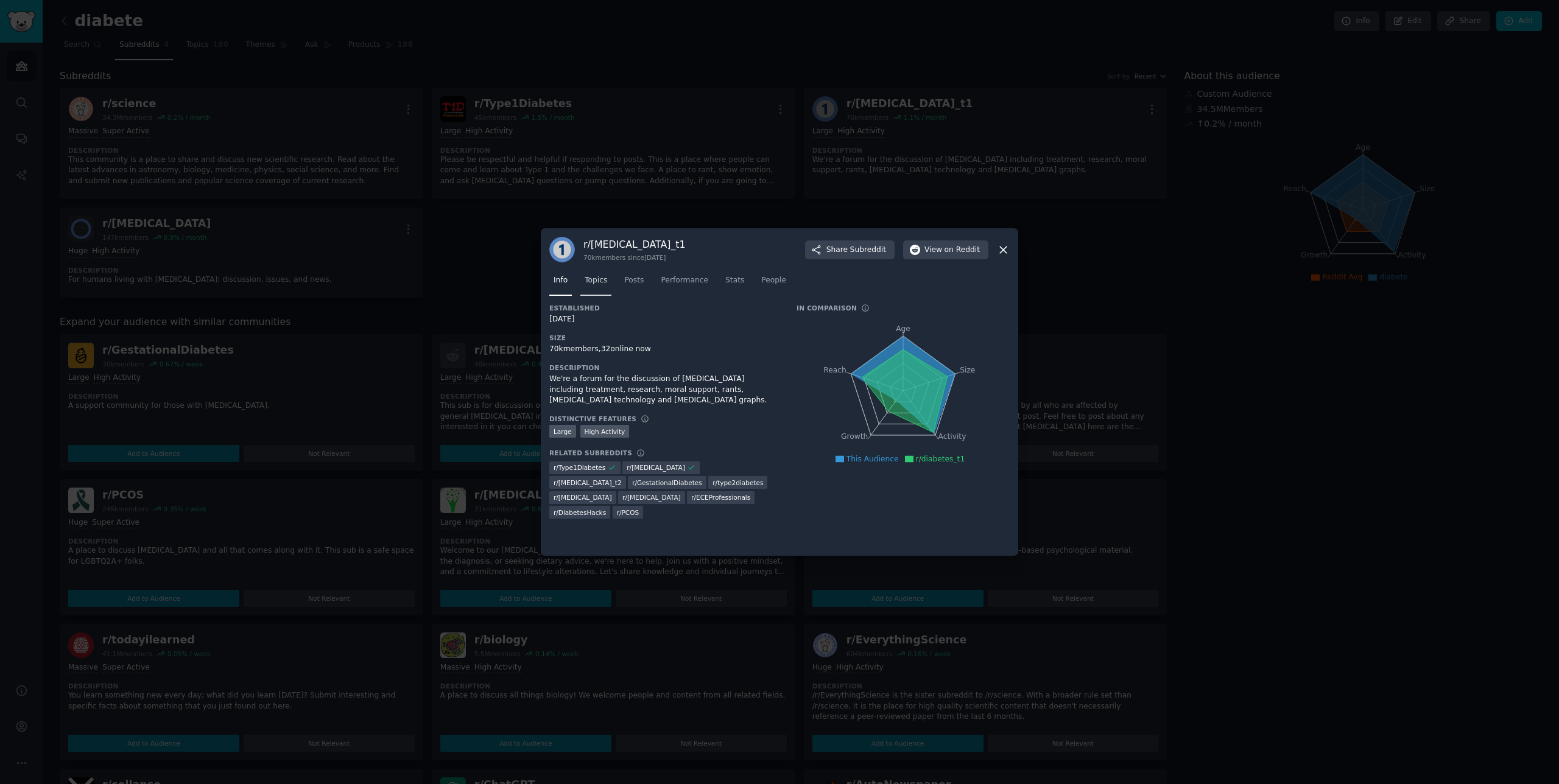
click at [589, 282] on span "Topics" at bounding box center [596, 280] width 23 height 11
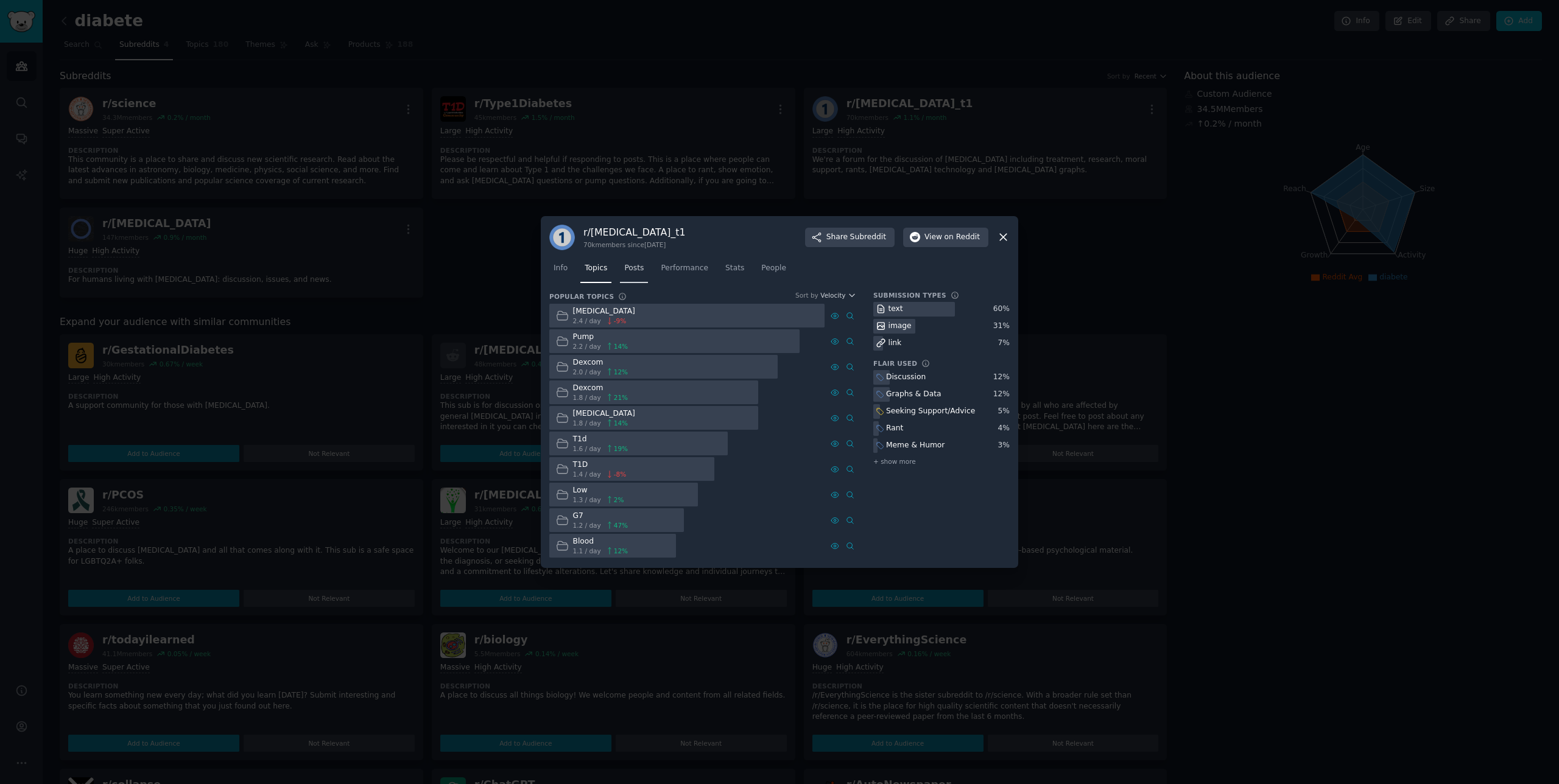
click at [644, 274] on link "Posts" at bounding box center [634, 271] width 28 height 25
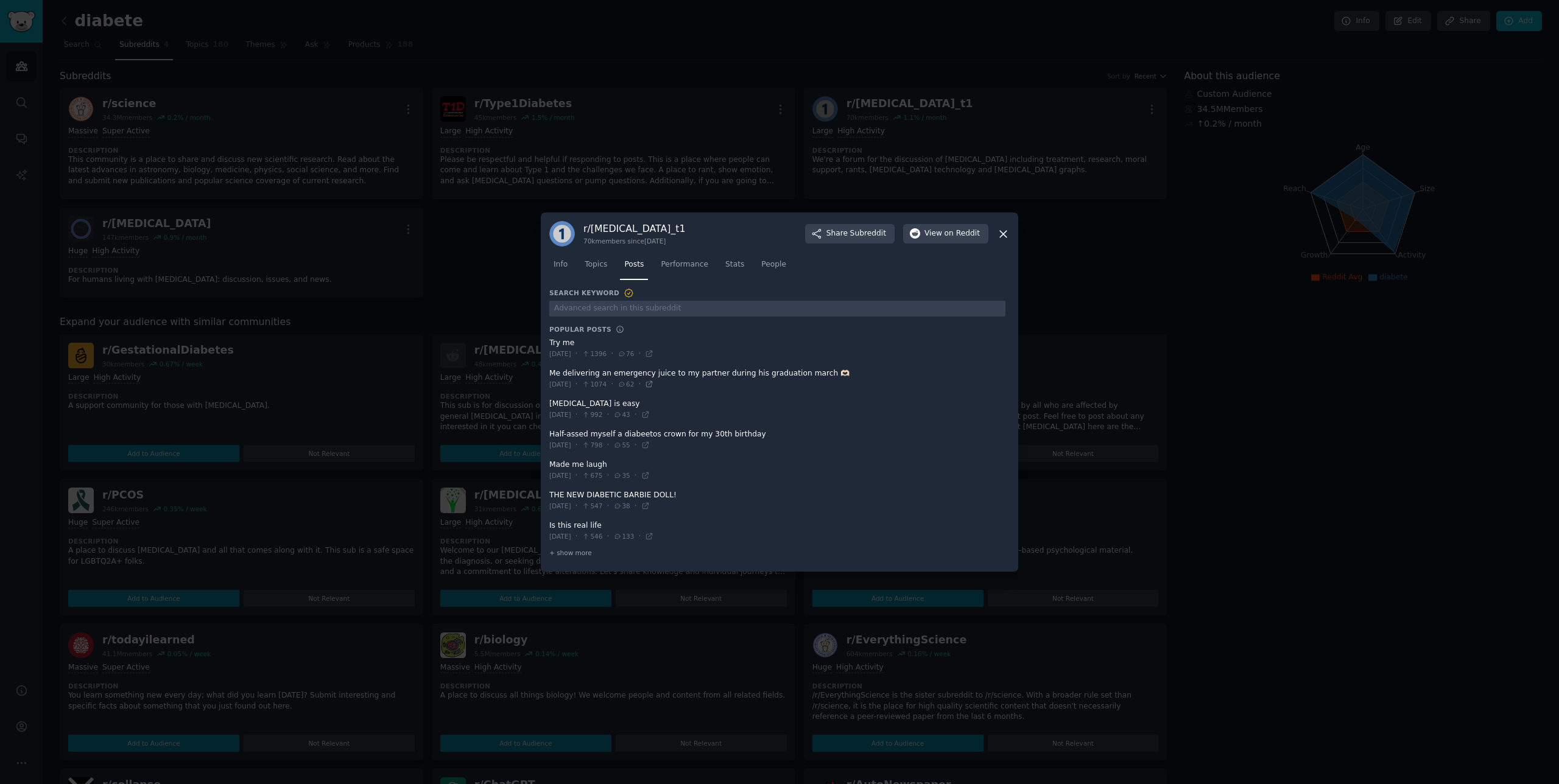
click at [654, 385] on icon at bounding box center [649, 384] width 9 height 9
click at [648, 417] on icon at bounding box center [645, 415] width 6 height 6
click at [541, 154] on div at bounding box center [779, 392] width 1559 height 784
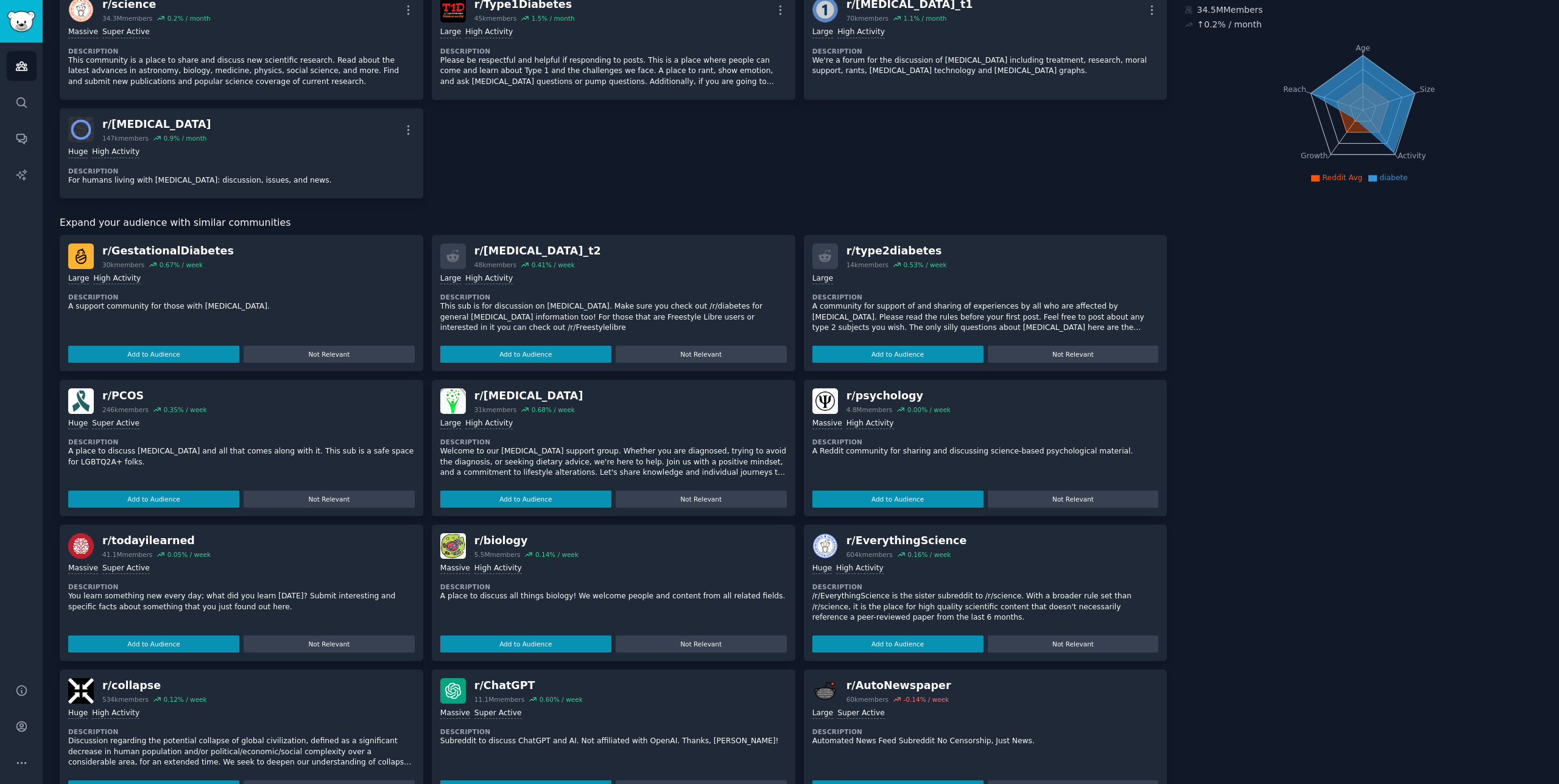
scroll to position [138, 0]
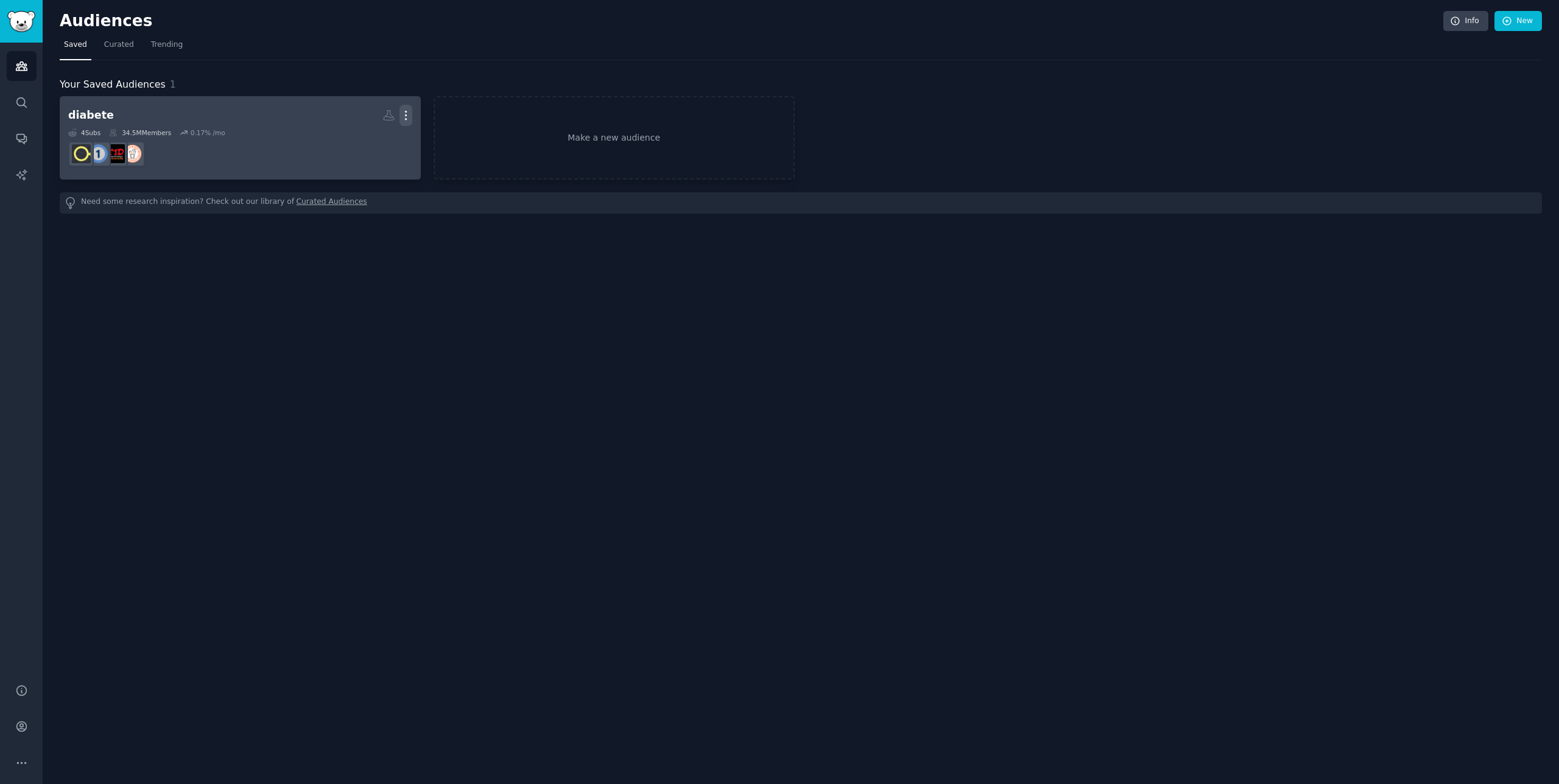
click at [402, 114] on icon "button" at bounding box center [406, 116] width 13 height 13
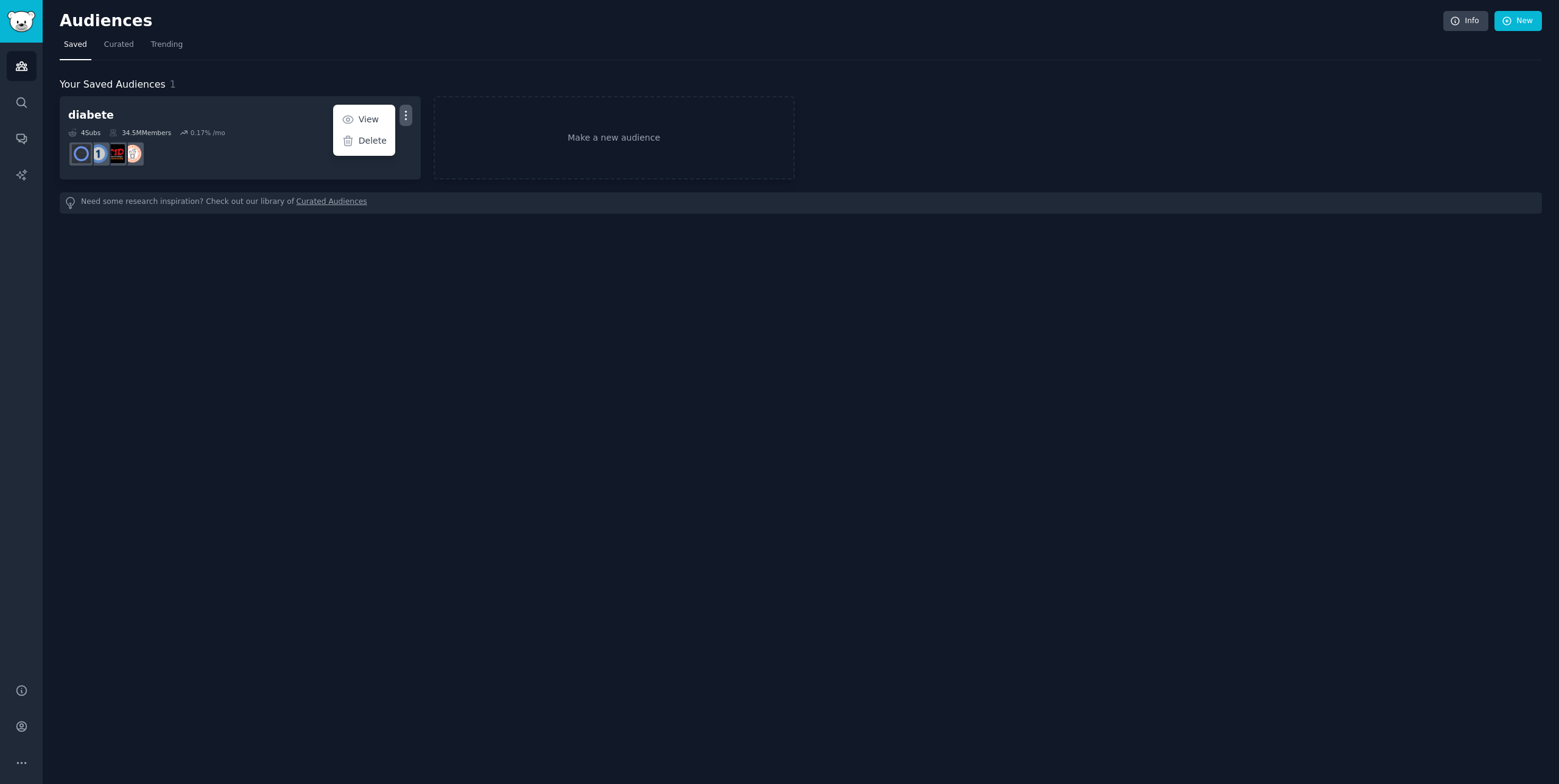
click at [380, 264] on div "Audiences Info New Saved Curated Trending Your Saved Audiences 1 diabete Custom…" at bounding box center [800, 392] width 1516 height 784
click at [26, 175] on icon "Sidebar" at bounding box center [21, 175] width 13 height 13
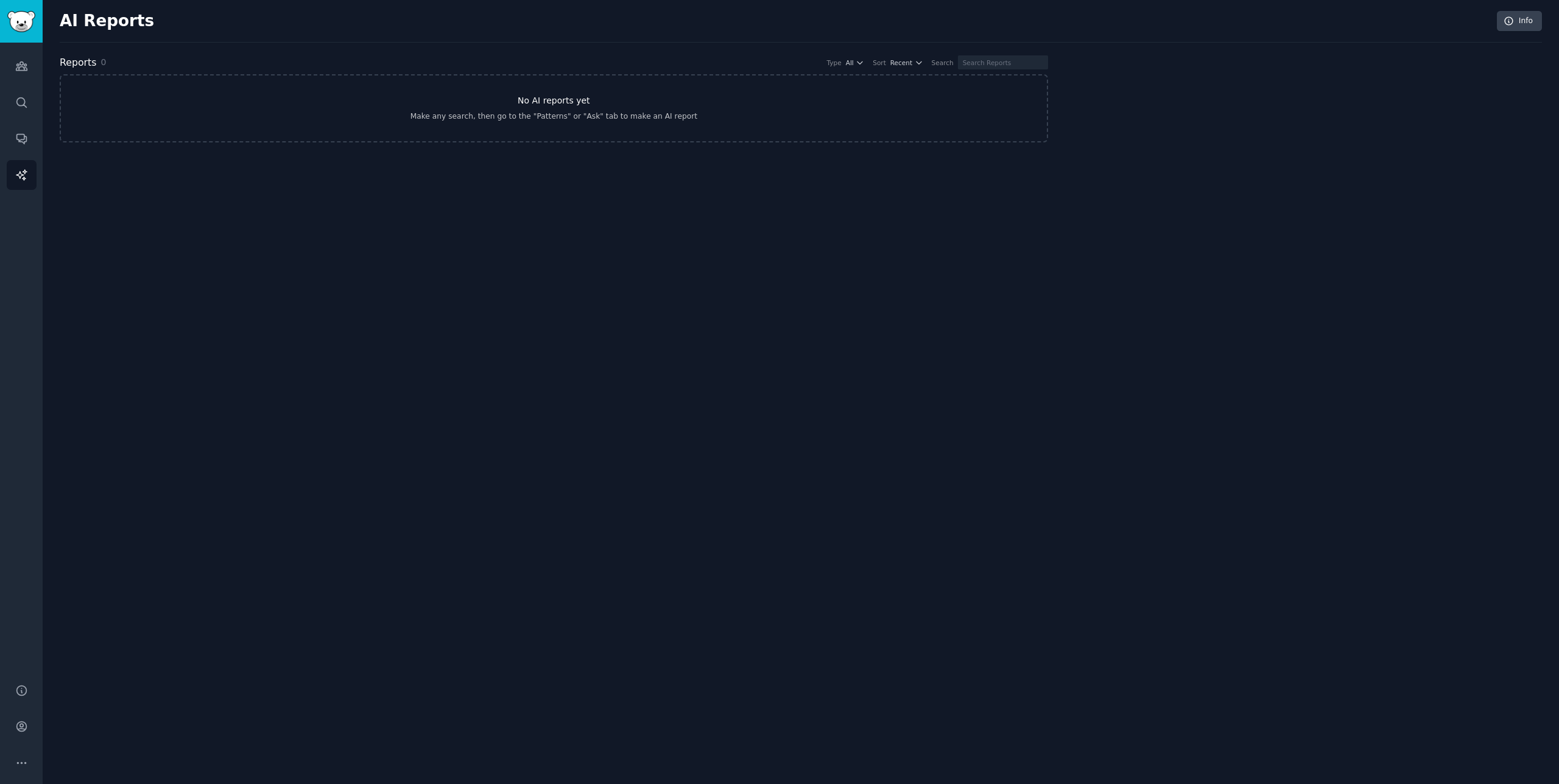
click at [517, 92] on link "No AI reports yet Make any search, then go to the "Patterns" or "Ask" tab to ma…" at bounding box center [553, 109] width 988 height 68
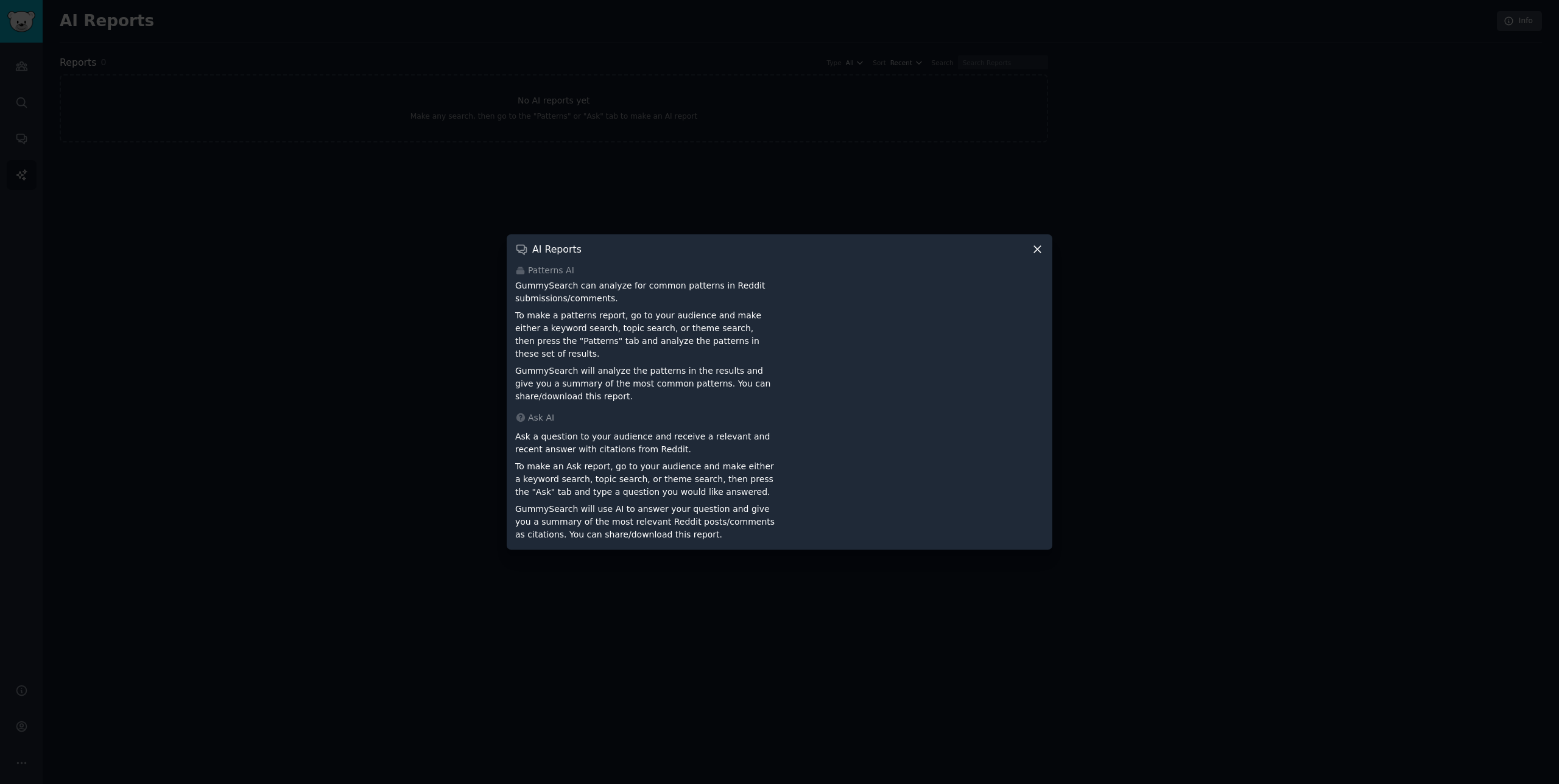
click at [654, 193] on div at bounding box center [779, 392] width 1559 height 784
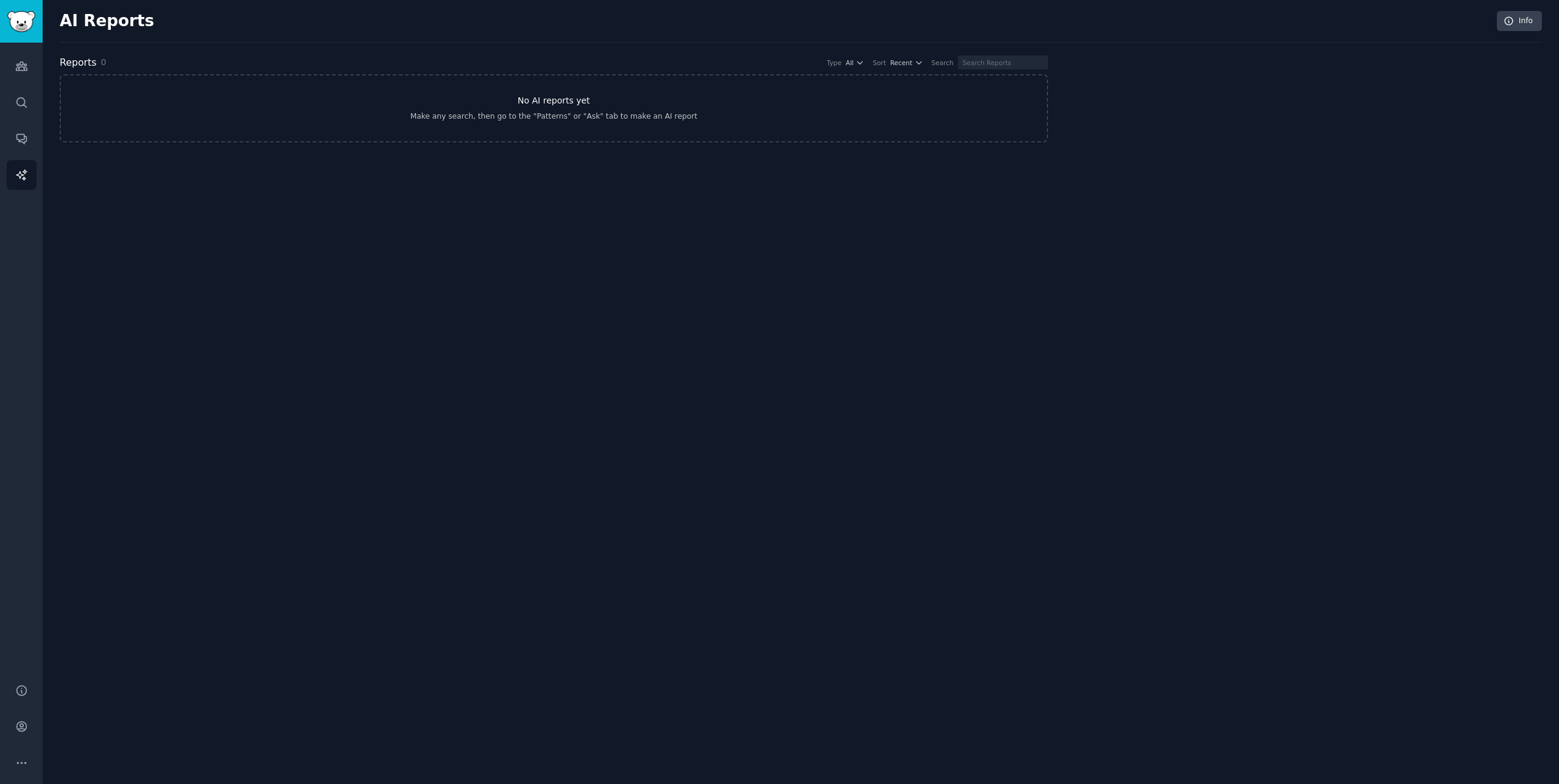
click at [446, 142] on link "No AI reports yet Make any search, then go to the "Patterns" or "Ask" tab to ma…" at bounding box center [553, 109] width 988 height 68
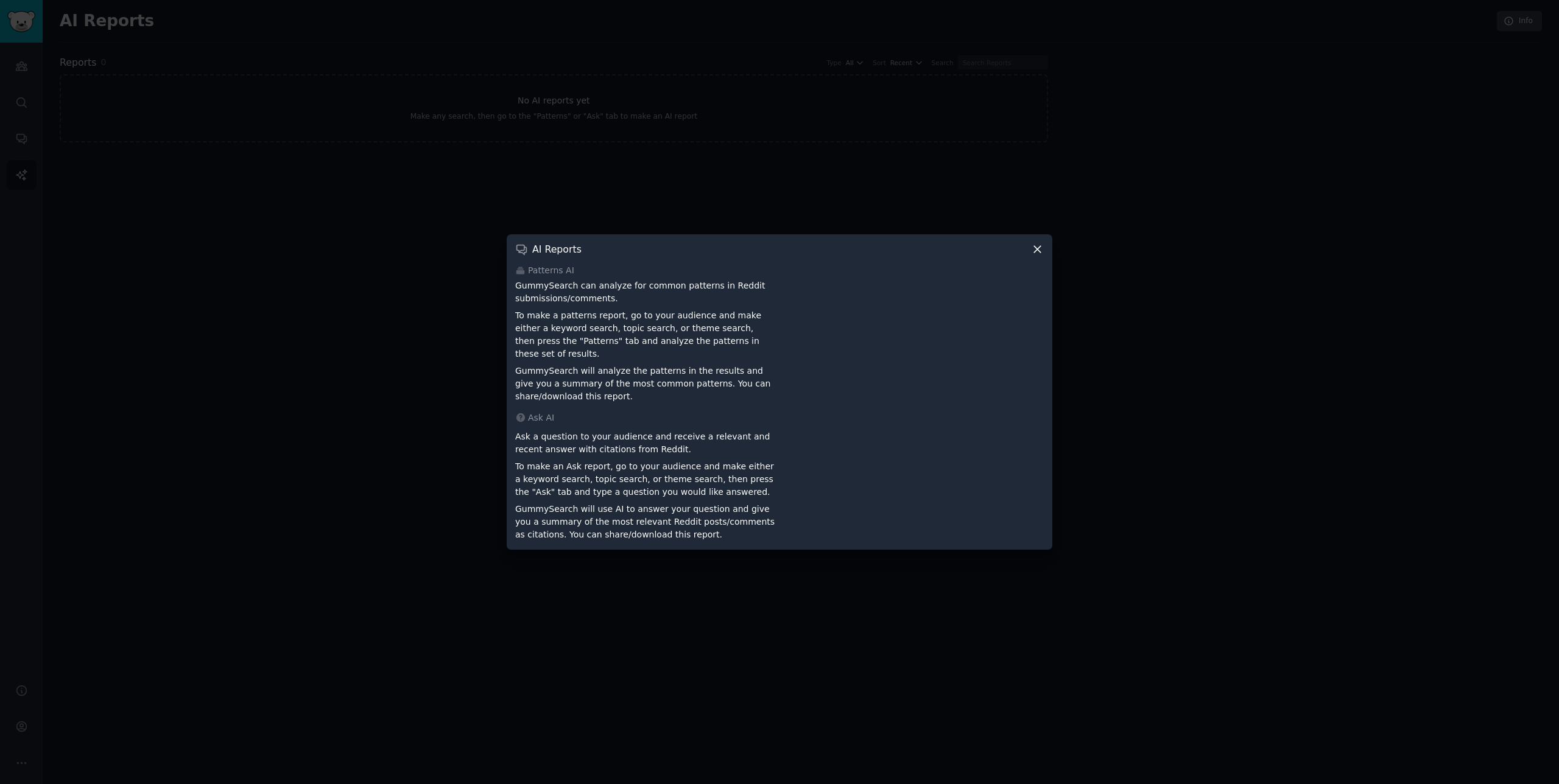
click at [446, 142] on div at bounding box center [779, 392] width 1559 height 784
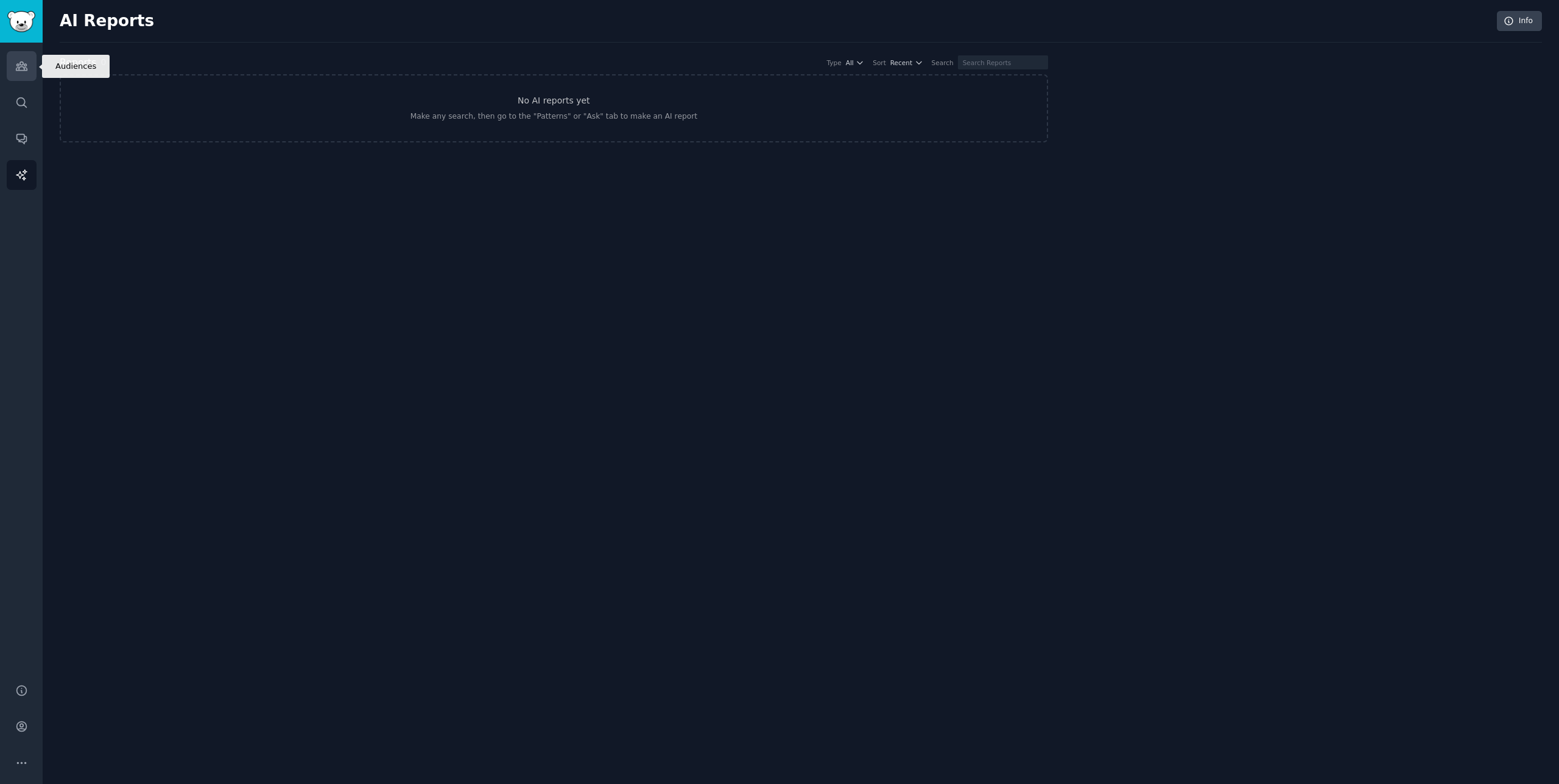
click at [18, 72] on link "Audiences" at bounding box center [21, 66] width 30 height 30
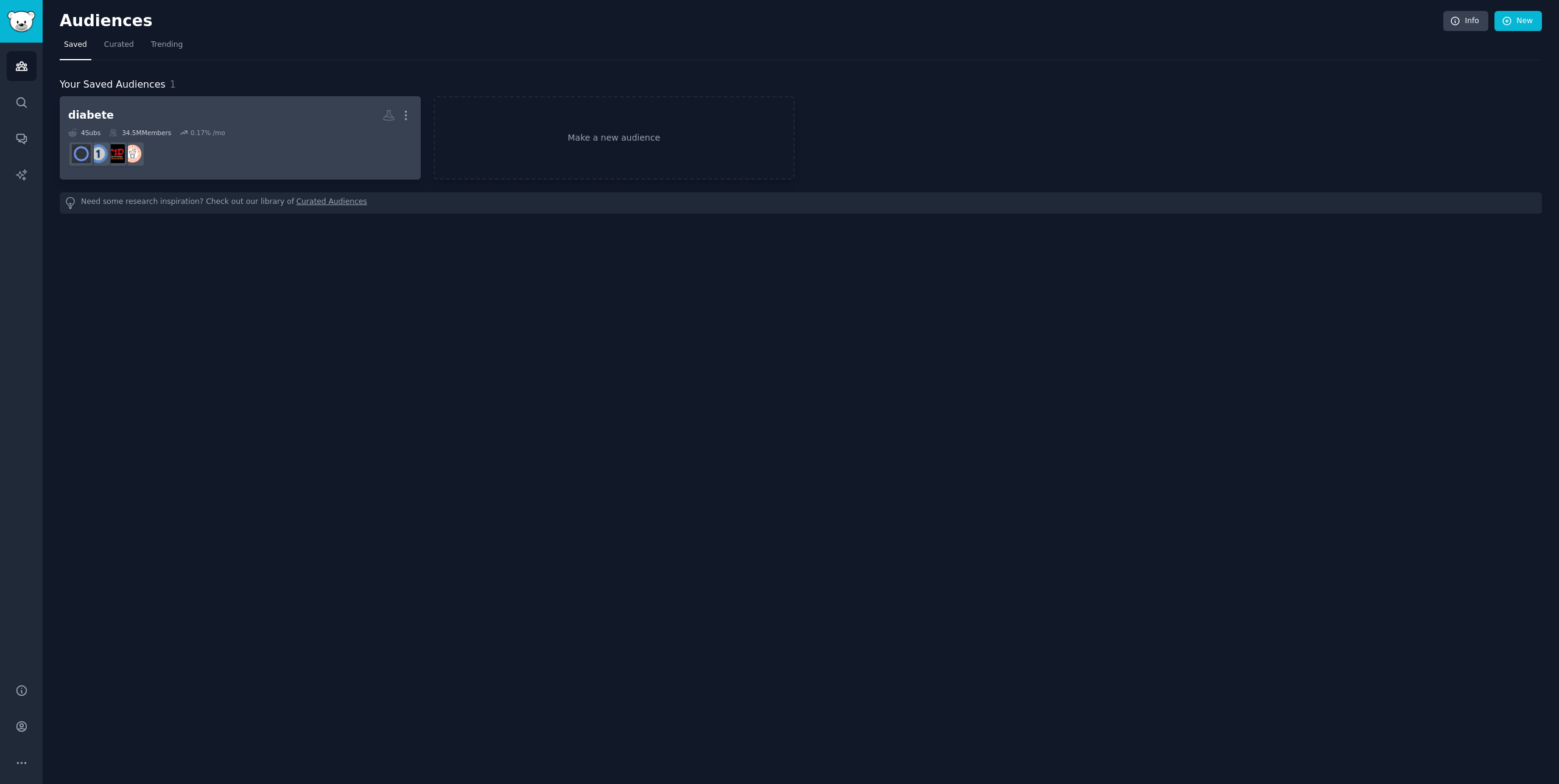
click at [216, 118] on h2 "diabete More" at bounding box center [240, 116] width 344 height 21
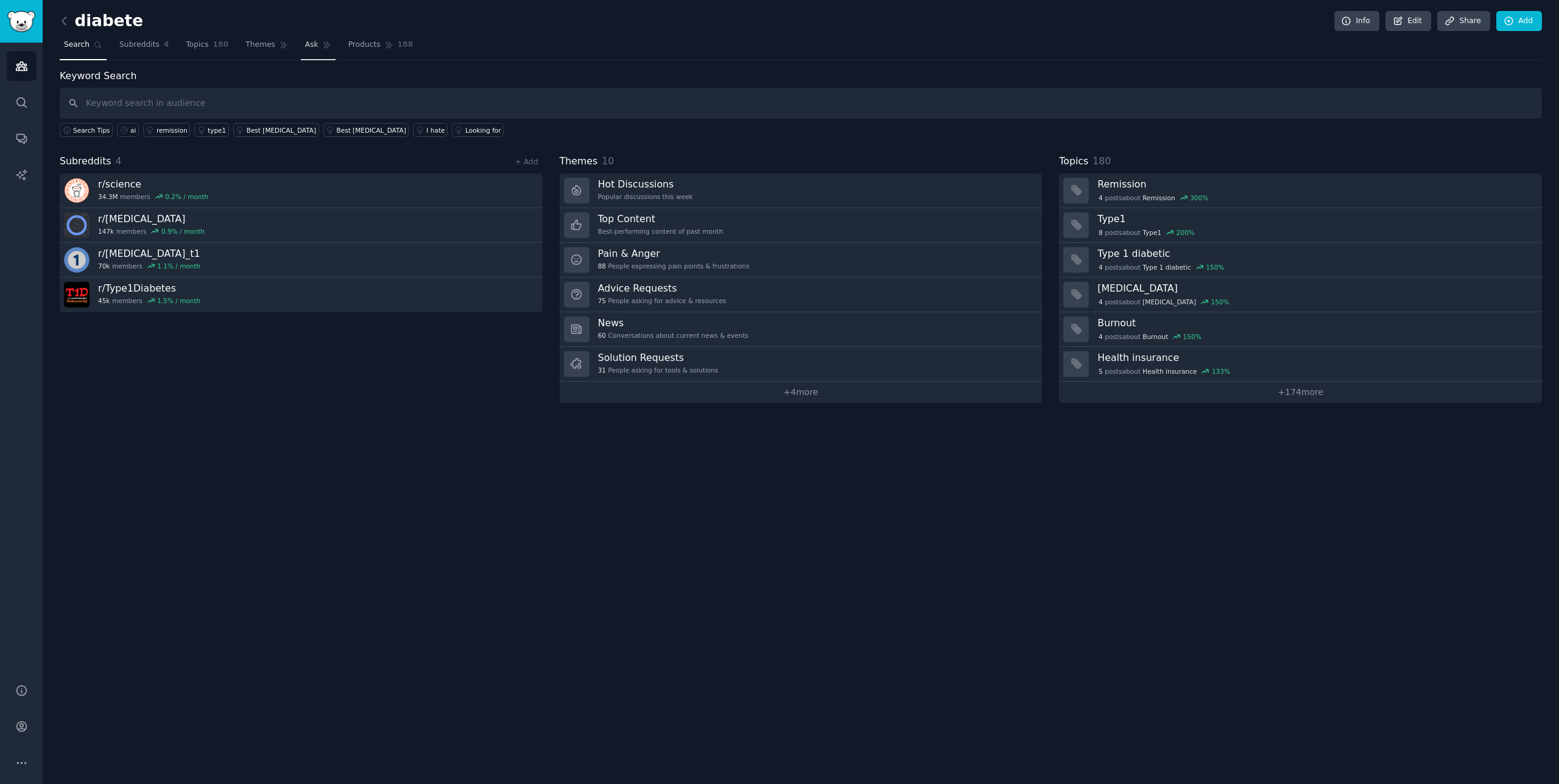
click at [323, 46] on icon at bounding box center [327, 45] width 9 height 9
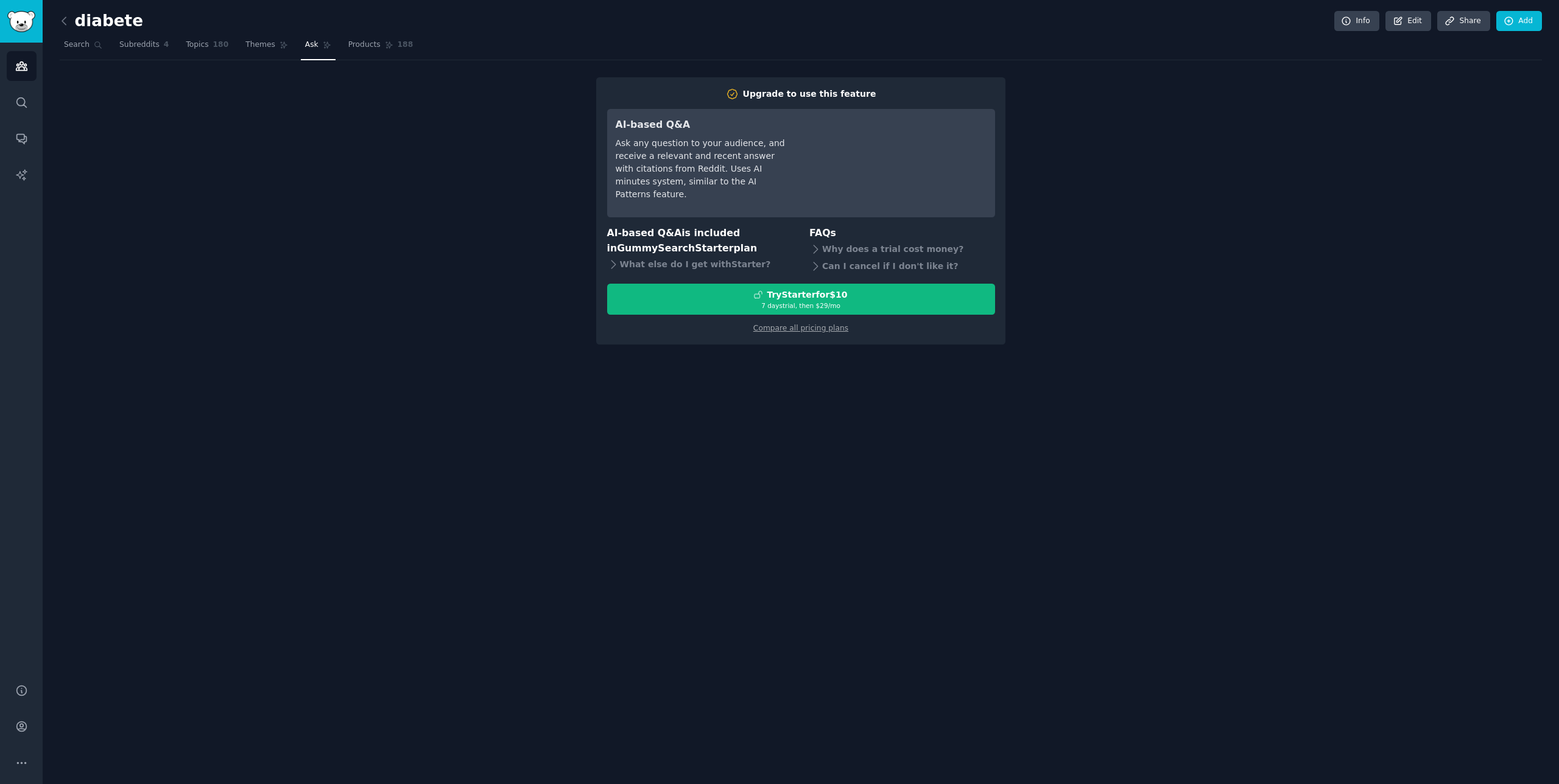
click at [822, 334] on div "Upgrade to use this feature AI-based Q&A Ask any question to your audience, and…" at bounding box center [800, 211] width 409 height 267
click at [822, 333] on link "Compare all pricing plans" at bounding box center [800, 328] width 95 height 9
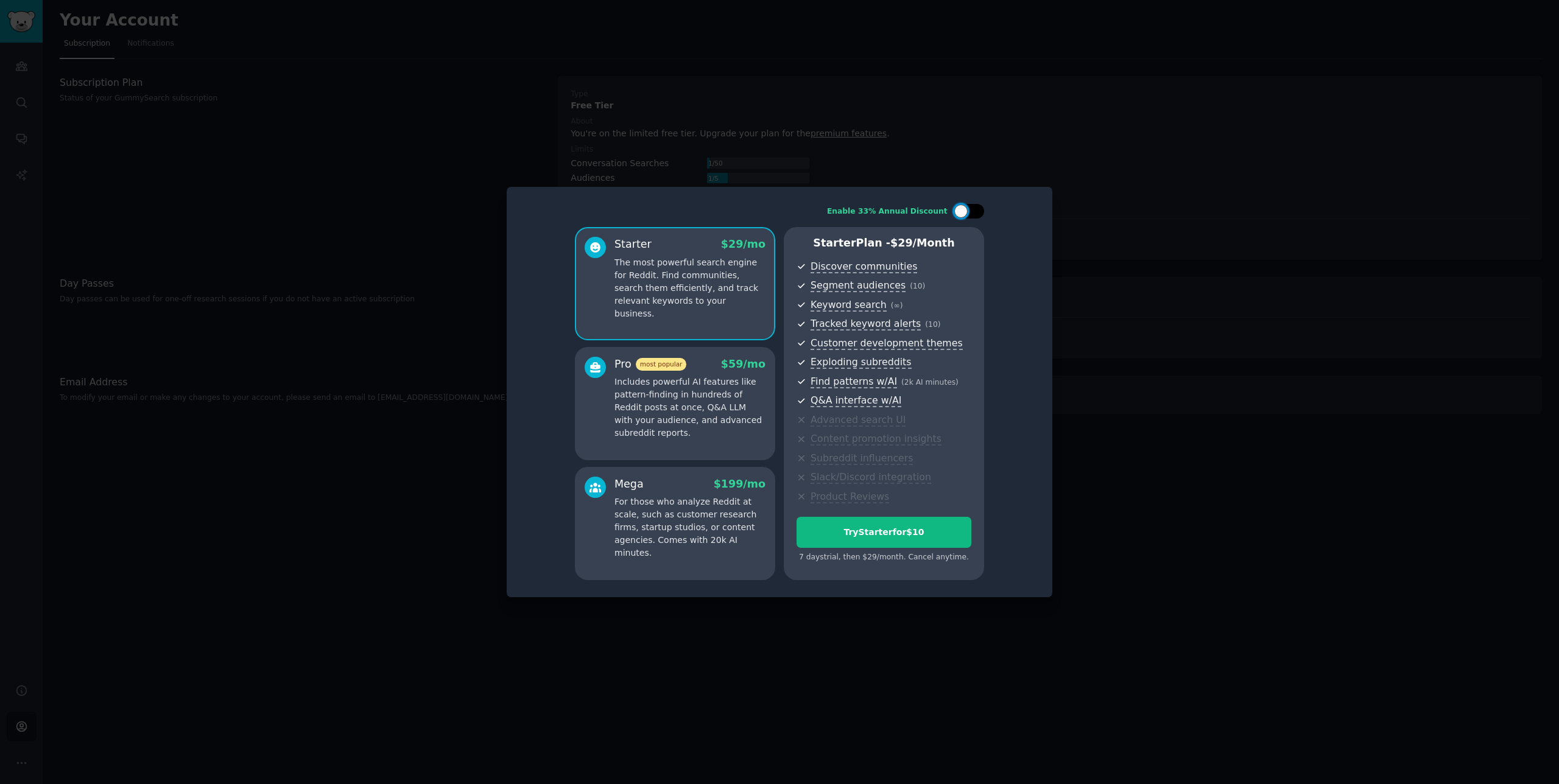
click at [976, 214] on div at bounding box center [969, 211] width 31 height 15
click at [976, 214] on div at bounding box center [976, 211] width 13 height 13
click at [976, 214] on div at bounding box center [969, 211] width 31 height 15
click at [976, 214] on div at bounding box center [976, 211] width 13 height 13
click at [976, 214] on div at bounding box center [969, 211] width 31 height 15
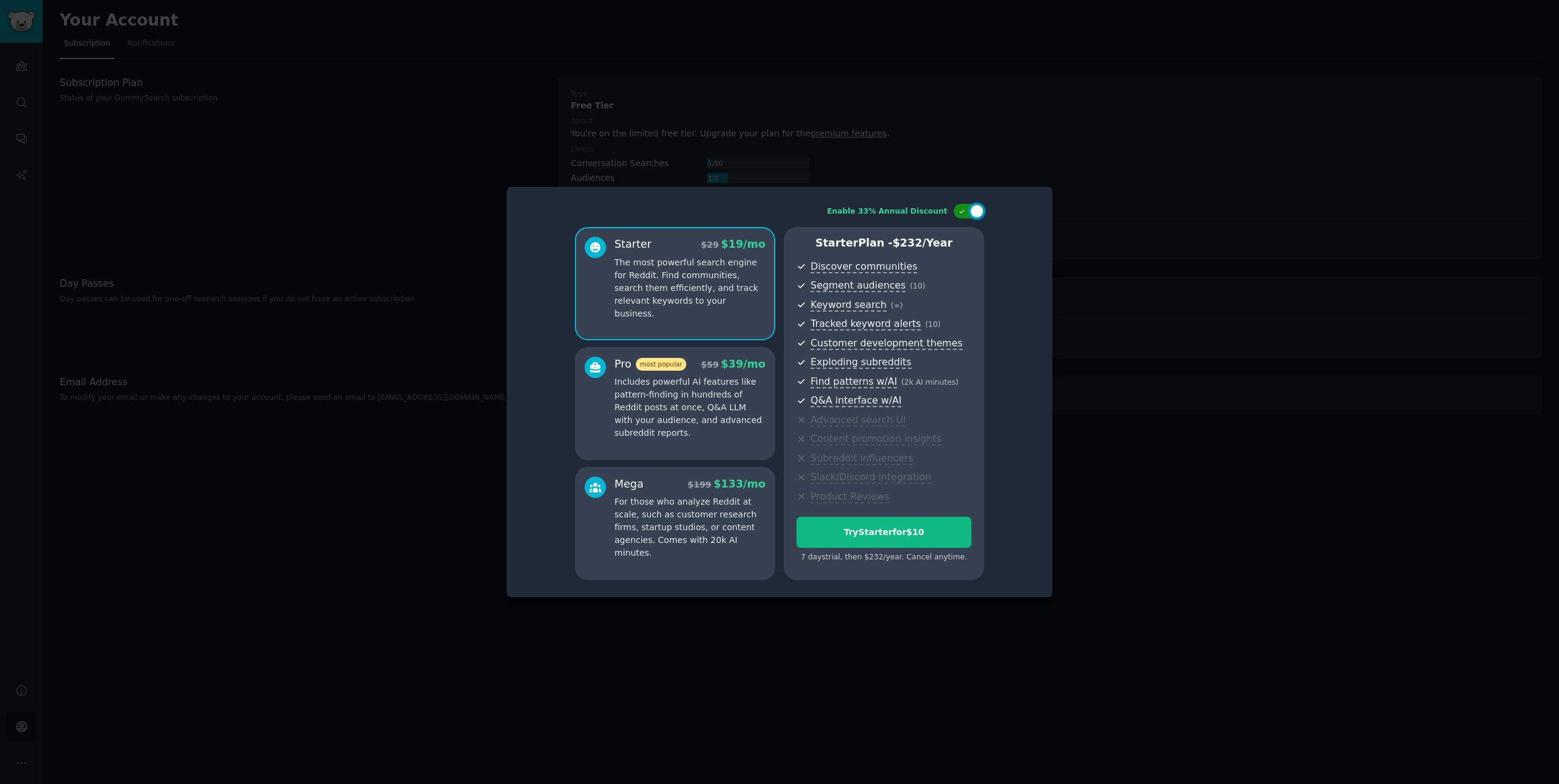
click at [976, 214] on div at bounding box center [976, 211] width 13 height 13
checkbox input "false"
click at [836, 534] on div "Try Starter for $10" at bounding box center [883, 532] width 174 height 13
click at [560, 110] on div at bounding box center [779, 392] width 1559 height 784
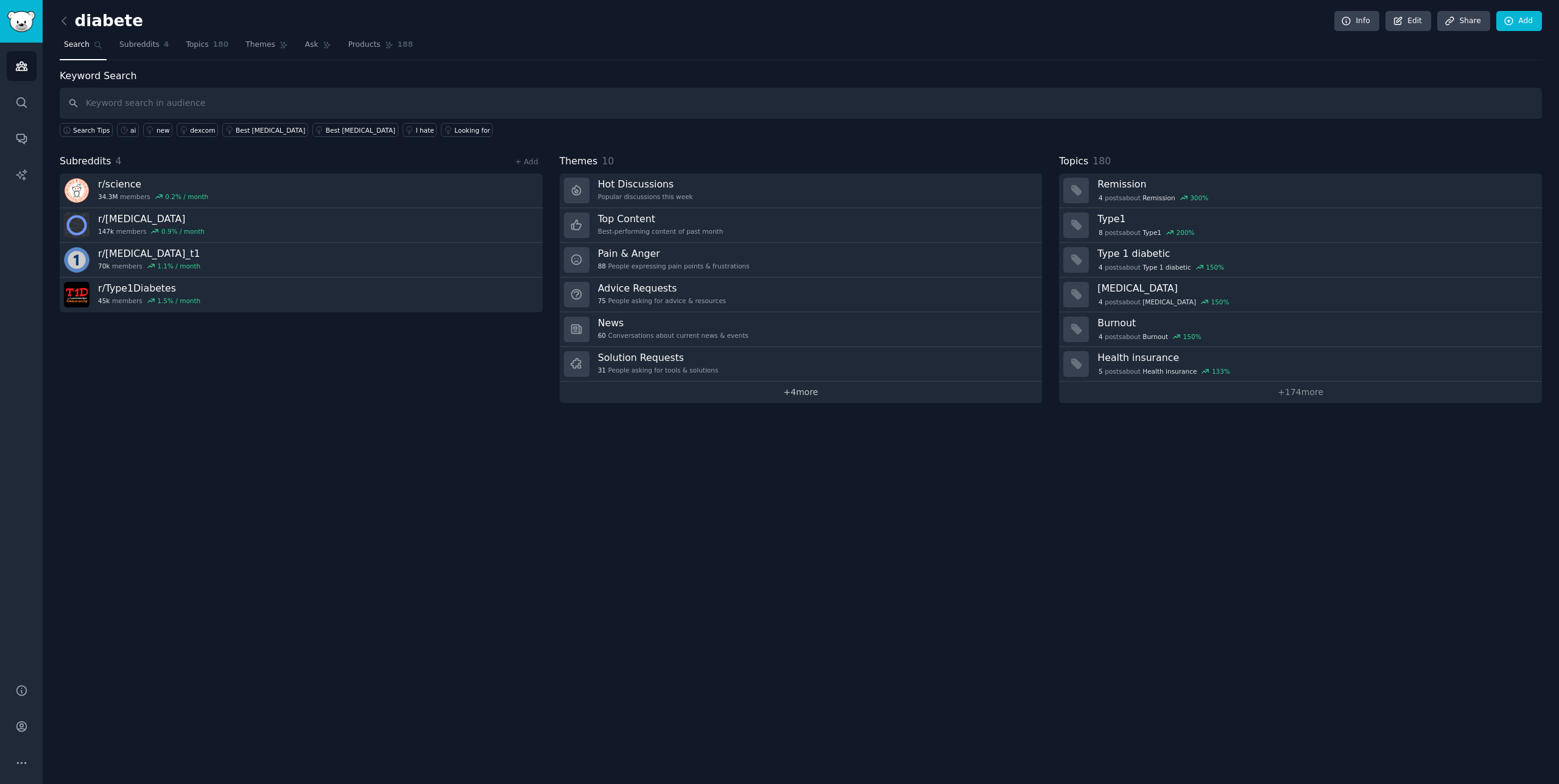
click at [800, 397] on link "+ 4 more" at bounding box center [801, 392] width 483 height 21
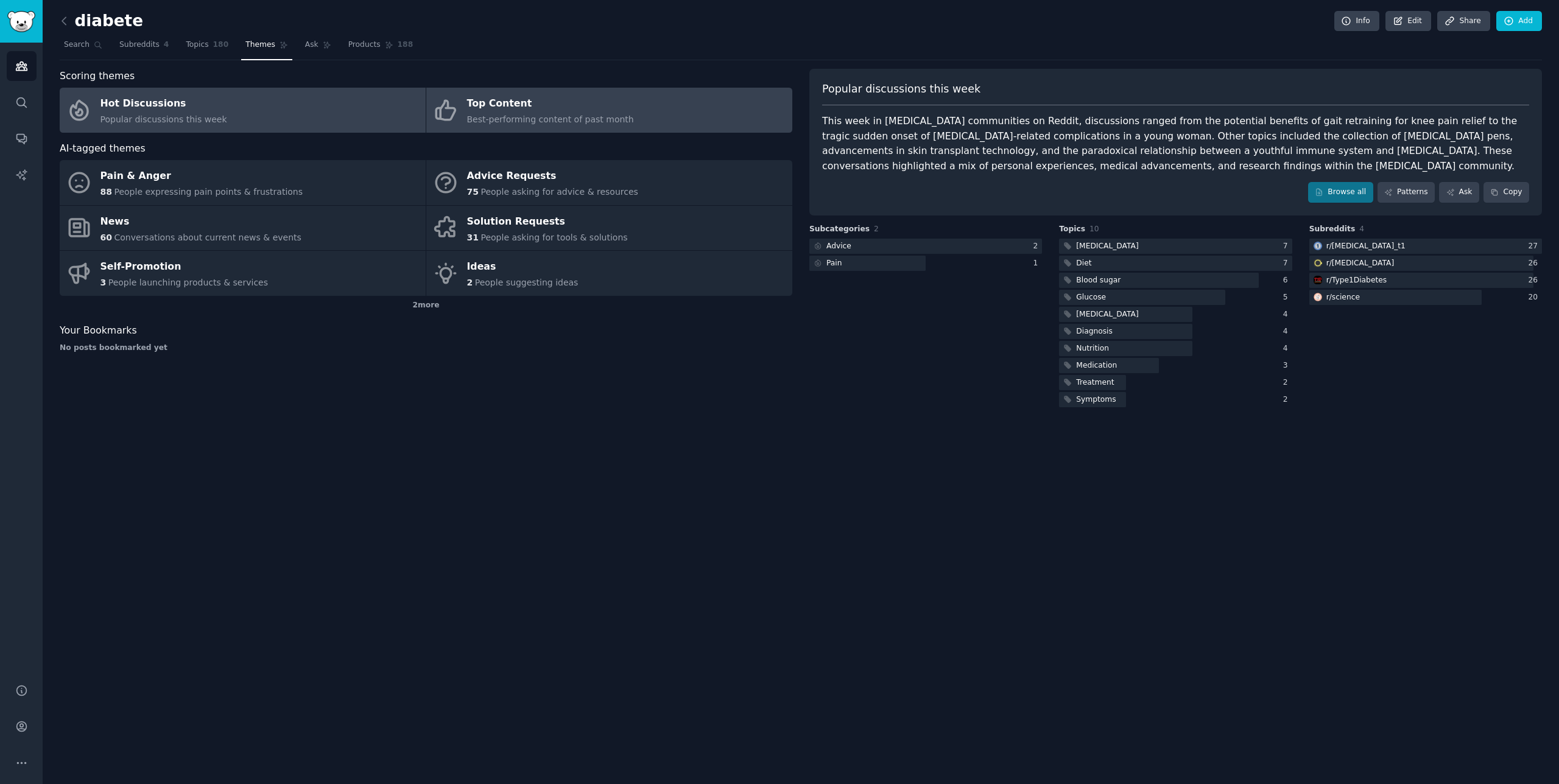
click at [637, 123] on link "Top Content Best-performing content of past month" at bounding box center [610, 110] width 366 height 45
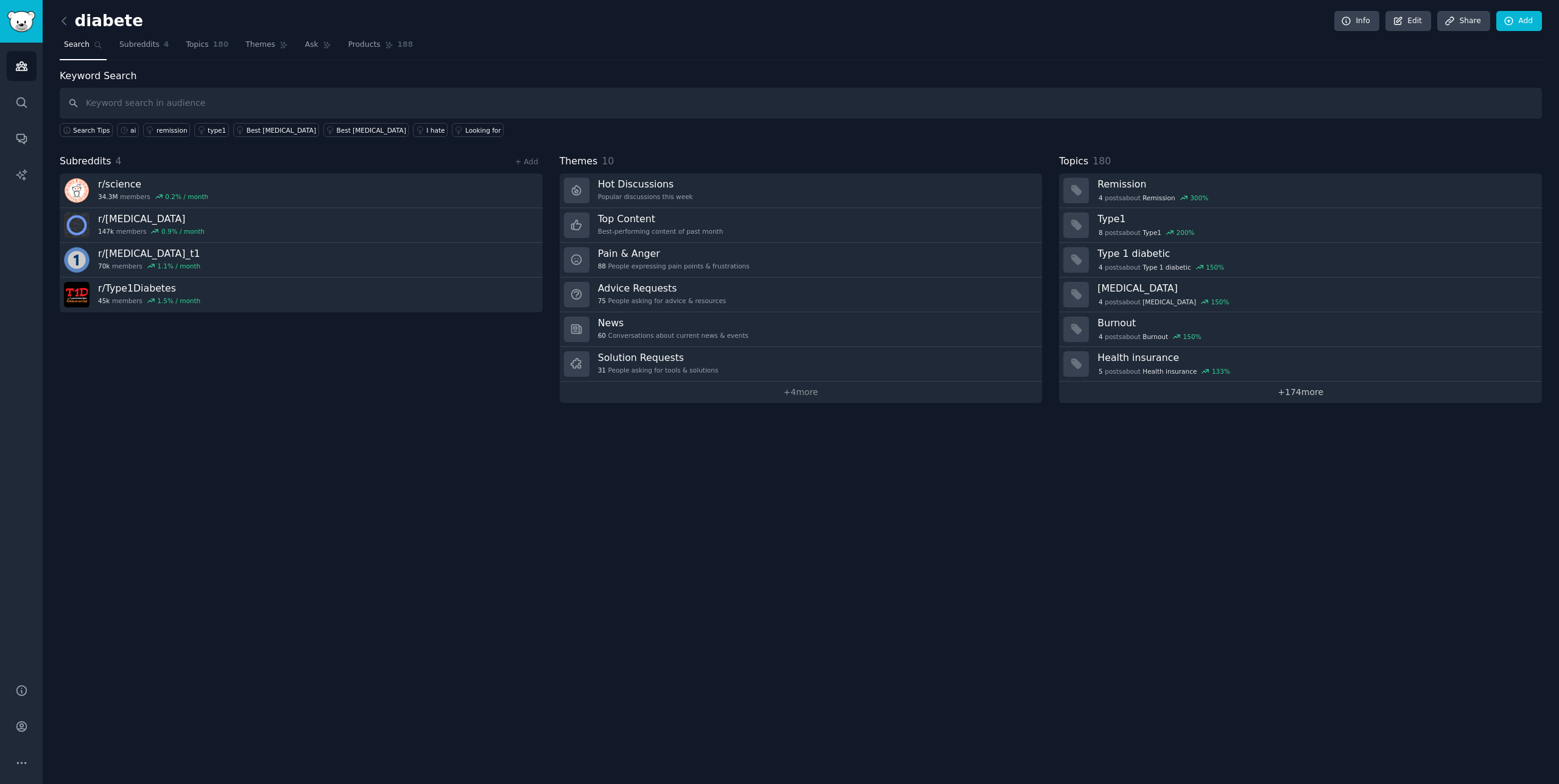
click at [1302, 399] on link "+ 174 more" at bounding box center [1300, 392] width 483 height 21
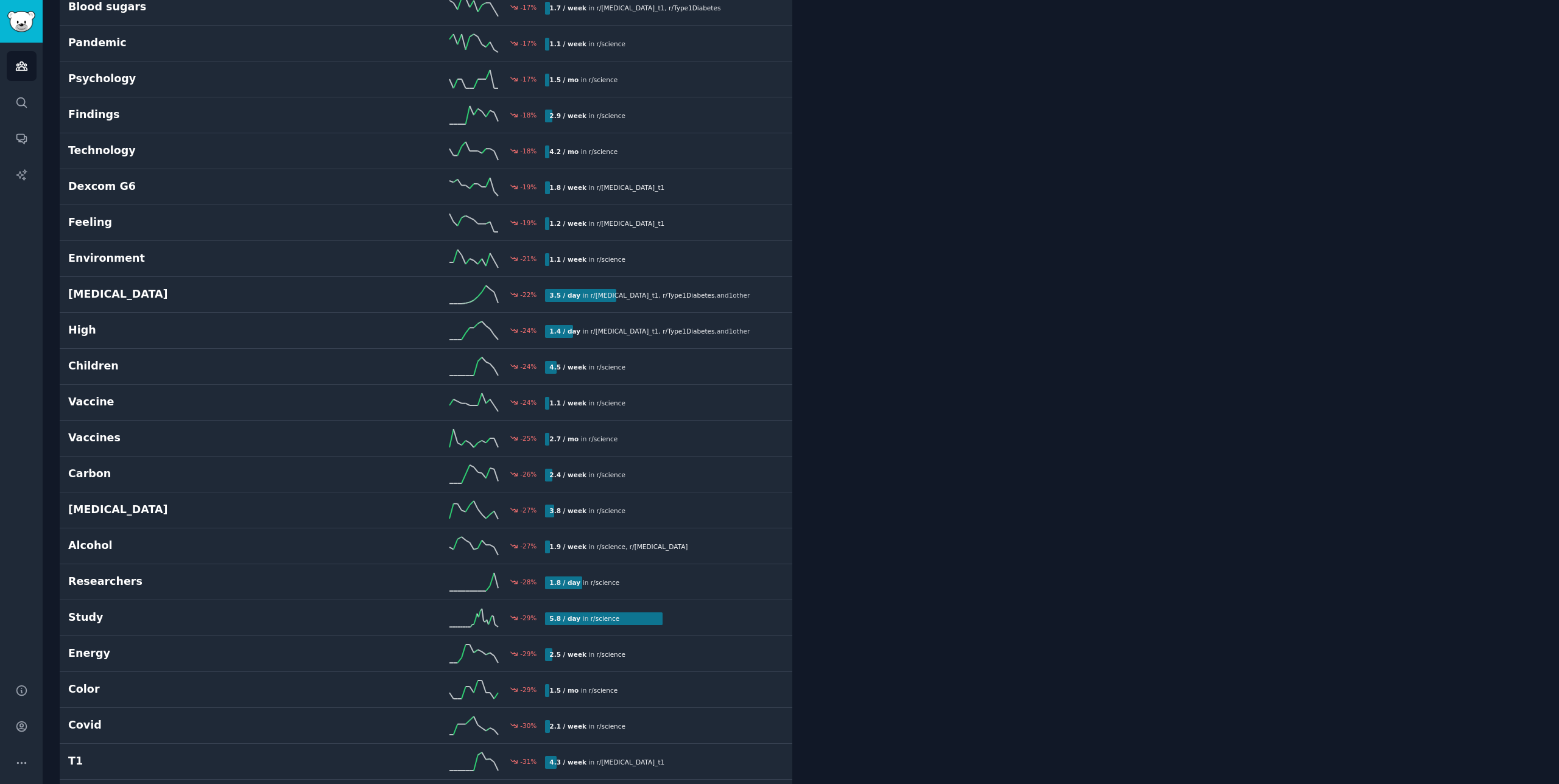
scroll to position [5823, 0]
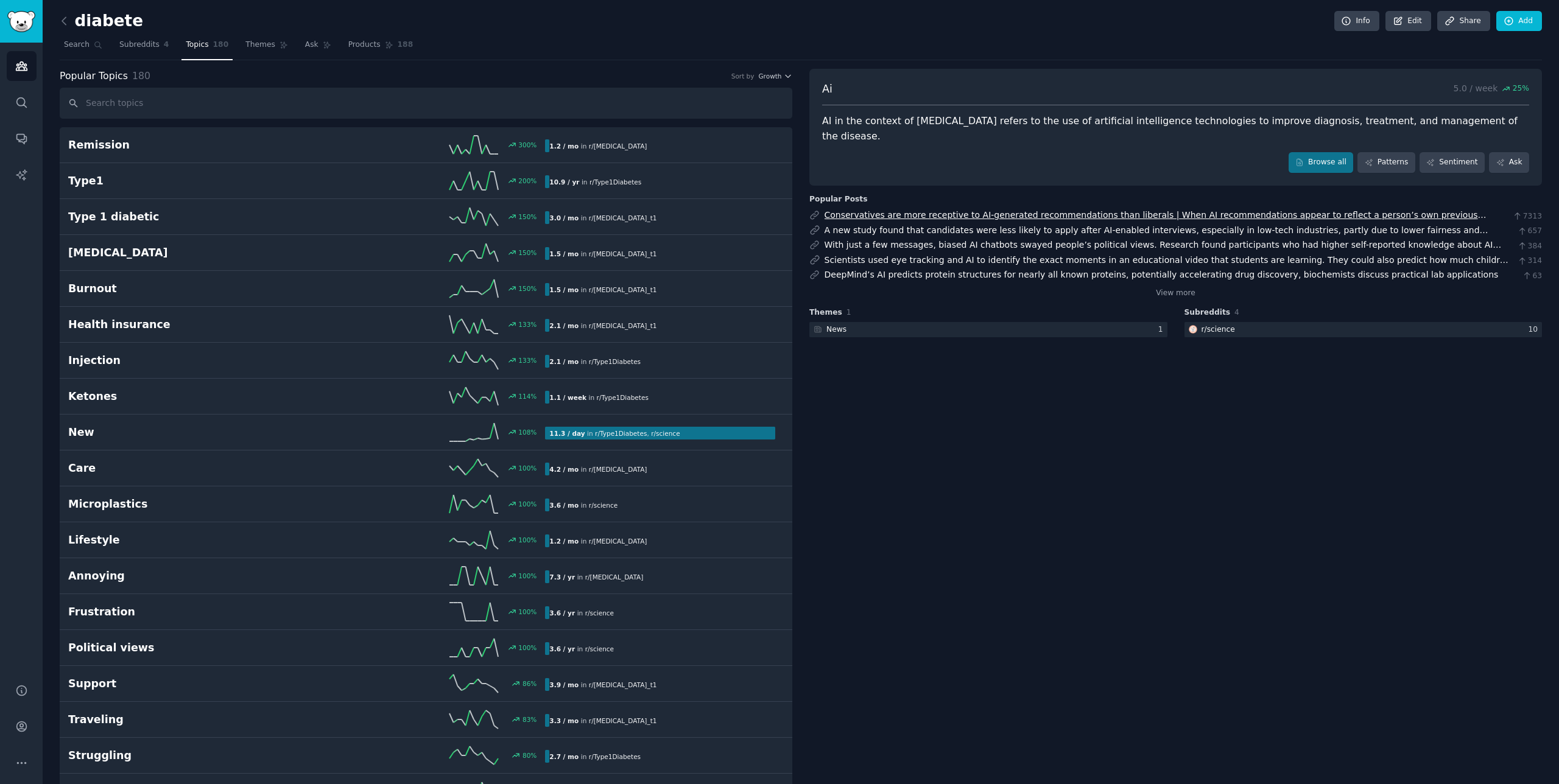
scroll to position [1, 0]
click at [1328, 151] on link "Browse all" at bounding box center [1321, 161] width 65 height 21
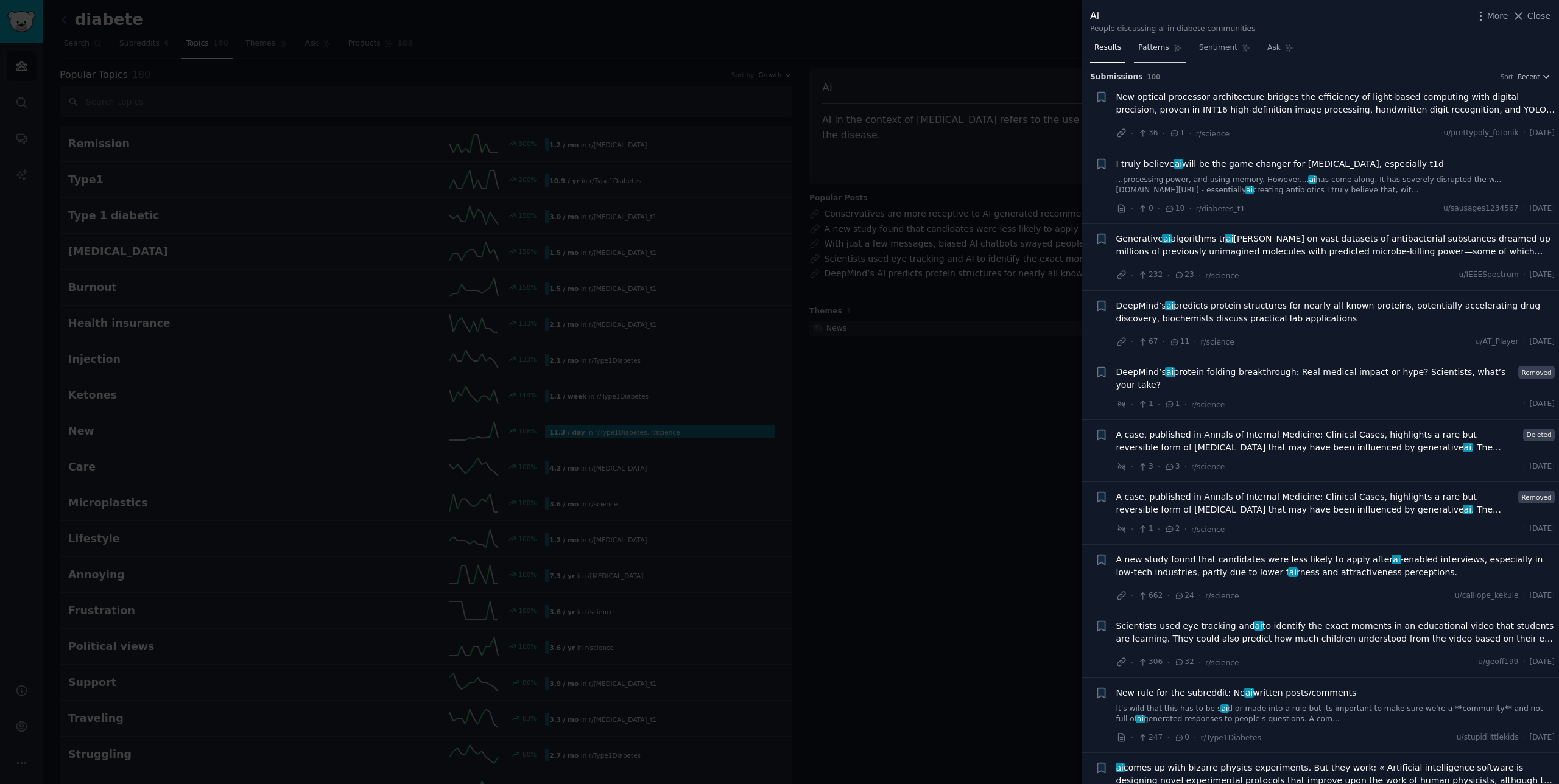
click at [1166, 51] on span "Patterns" at bounding box center [1153, 48] width 31 height 11
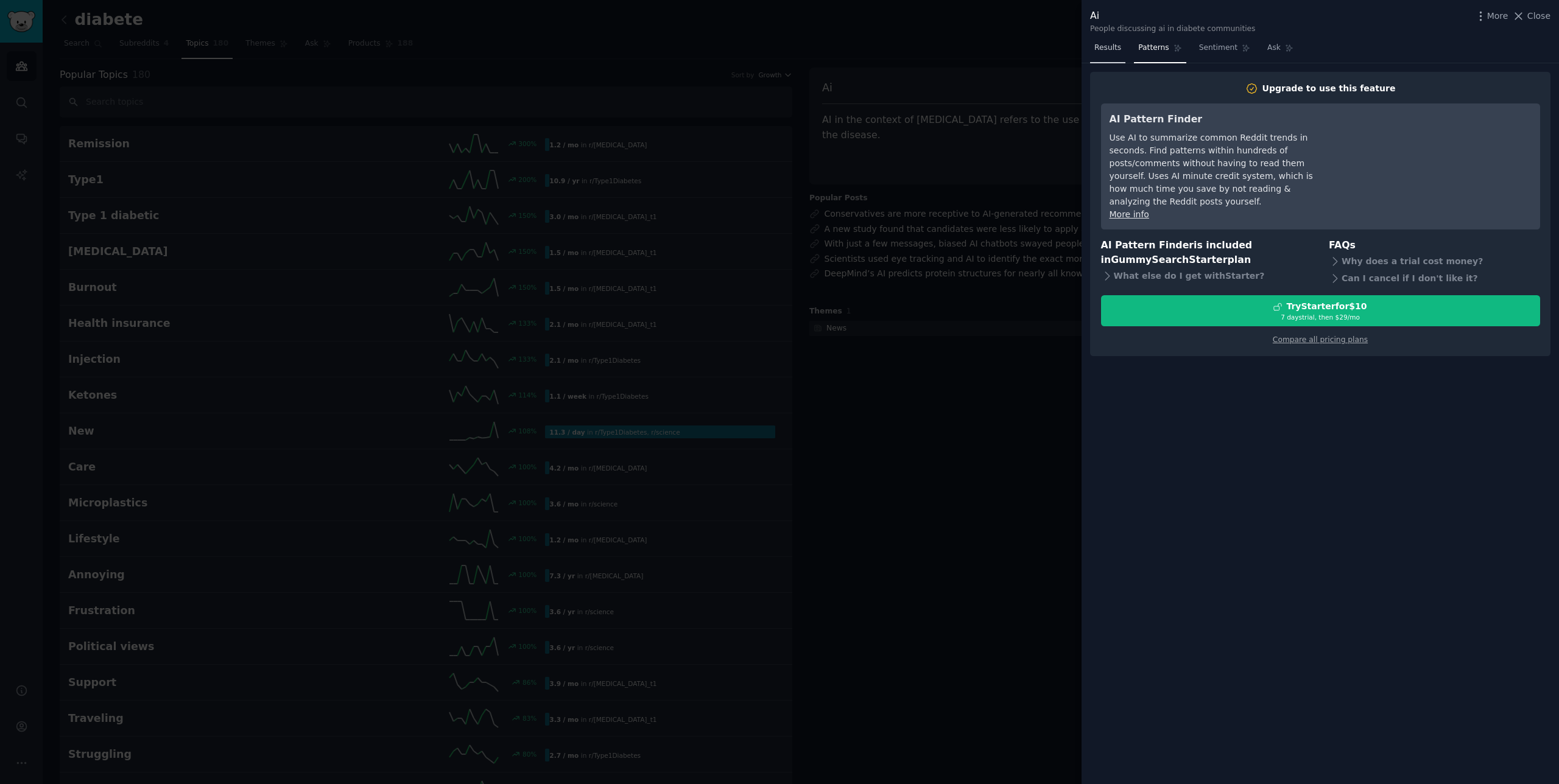
click at [1117, 54] on link "Results" at bounding box center [1108, 50] width 35 height 25
click at [1035, 109] on div at bounding box center [779, 392] width 1559 height 784
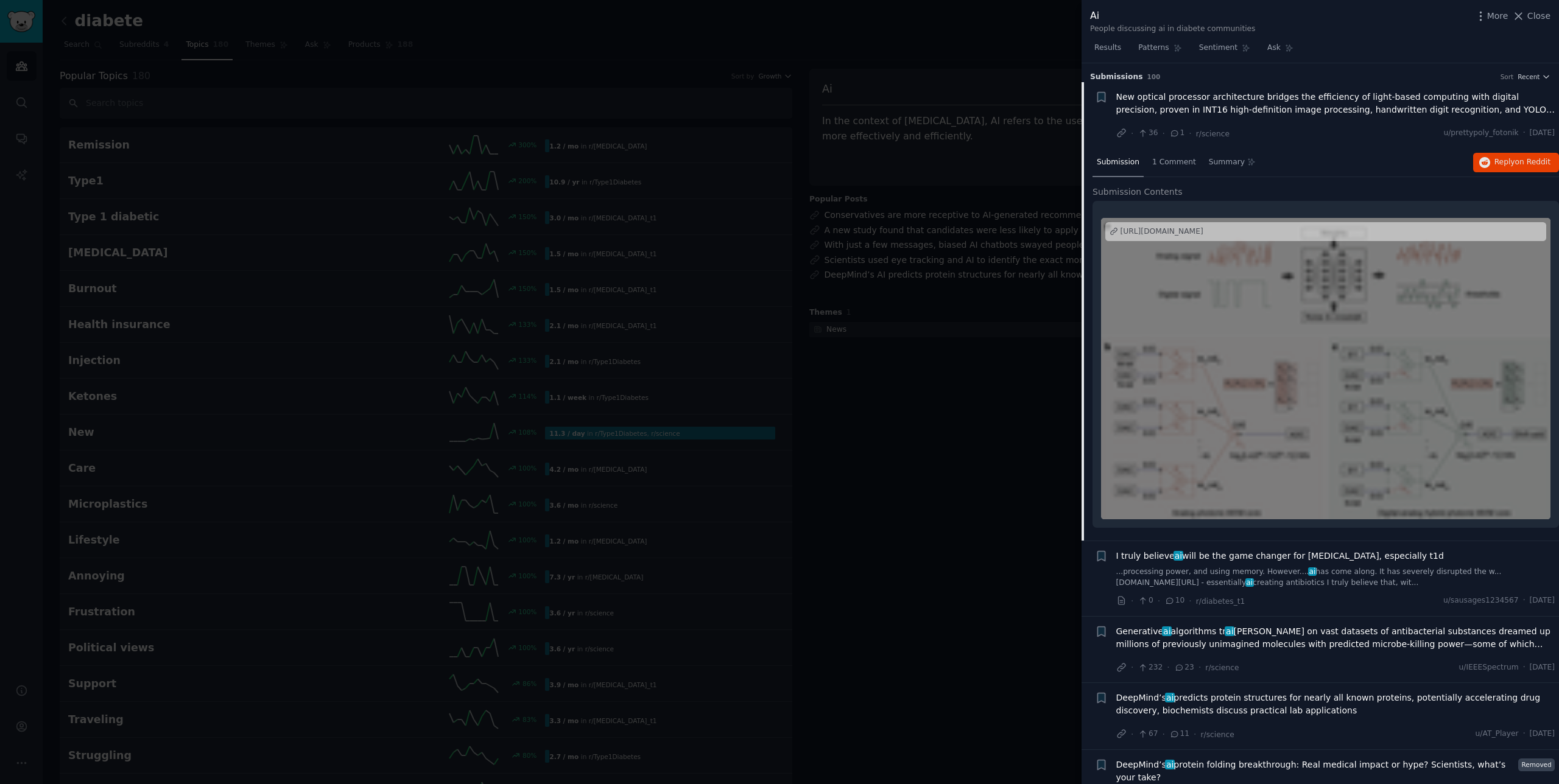
click at [1271, 390] on div at bounding box center [1325, 369] width 449 height 302
